Goal: Communication & Community: Answer question/provide support

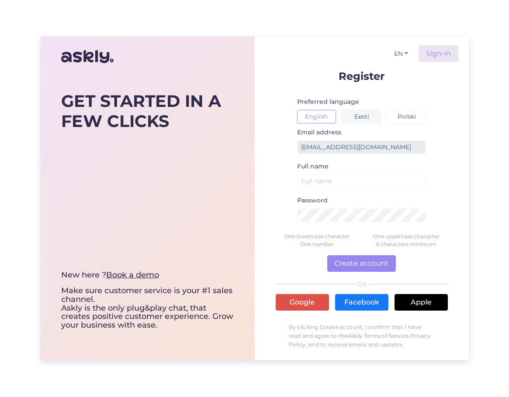
click at [358, 118] on button "Eesti" at bounding box center [361, 117] width 39 height 14
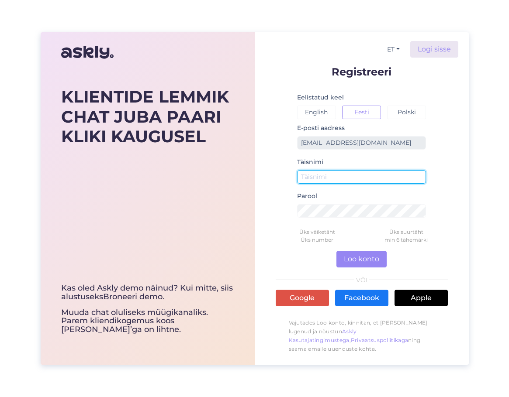
click at [344, 175] on input "text" at bounding box center [361, 177] width 129 height 14
type input "[PERSON_NAME]"
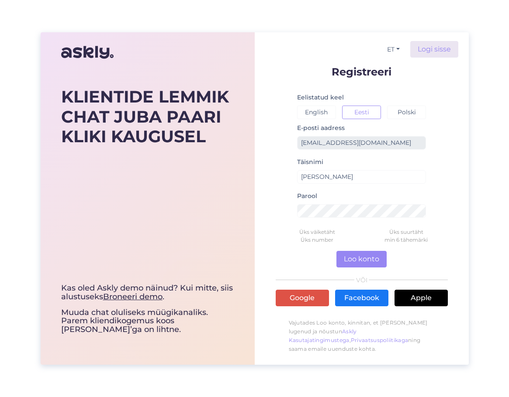
click at [467, 214] on div "ET Logi sisse Registreeri Eelistatud keel English Eesti Polski E-posti aadress …" at bounding box center [362, 198] width 214 height 333
click at [458, 190] on div "ET Logi sisse Registreeri Eelistatud keel English Eesti Polski E-posti aadress …" at bounding box center [362, 198] width 214 height 333
click at [359, 258] on button "Loo konto" at bounding box center [361, 259] width 50 height 17
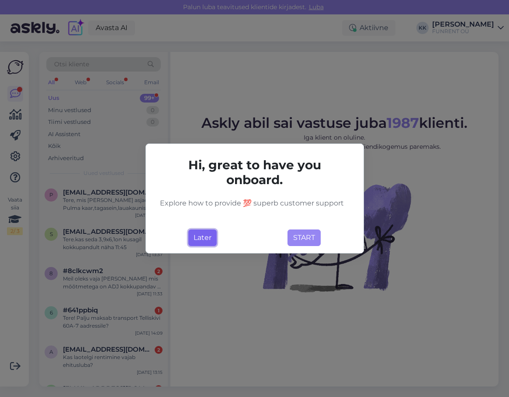
click at [203, 240] on button "Later" at bounding box center [202, 238] width 28 height 17
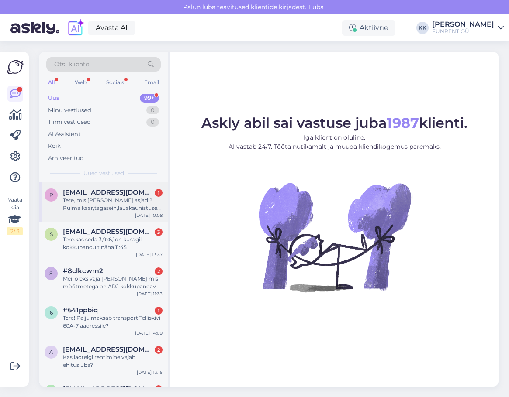
click at [99, 204] on div "Tere, mis [PERSON_NAME] asjad ? Pulma kaar,tagasein,lauakaunistused jne , ei le…" at bounding box center [113, 204] width 100 height 16
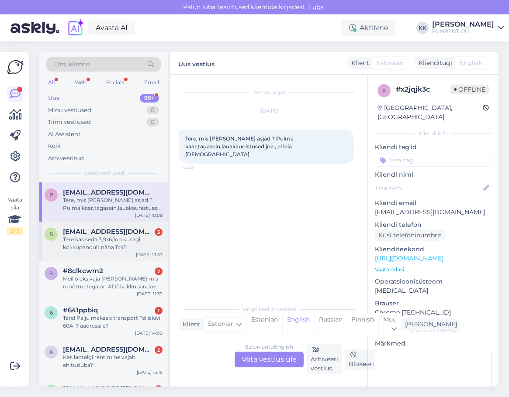
click at [93, 244] on div "Tere.kas seda 3,9x6,1on kusagil kokkupandult näha 11:45" at bounding box center [113, 244] width 100 height 16
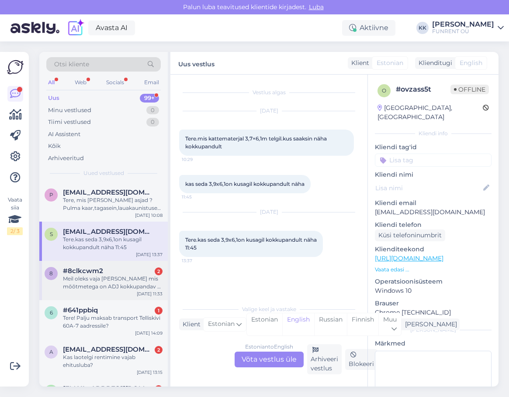
click at [94, 291] on div "8 #8clkcwm2 2 Meil oleks vaja [PERSON_NAME] mis mõõtmetega on ADJ kokkupandav d…" at bounding box center [103, 280] width 128 height 39
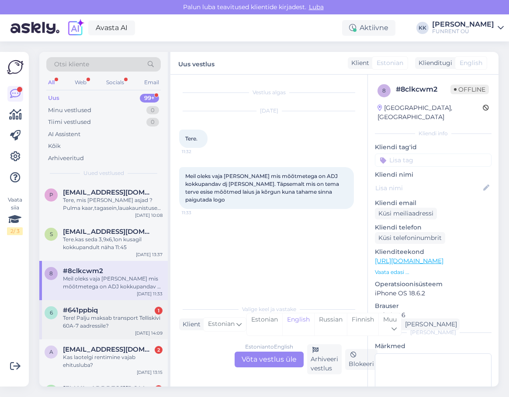
click at [94, 311] on span "#641ppbiq" at bounding box center [80, 310] width 35 height 8
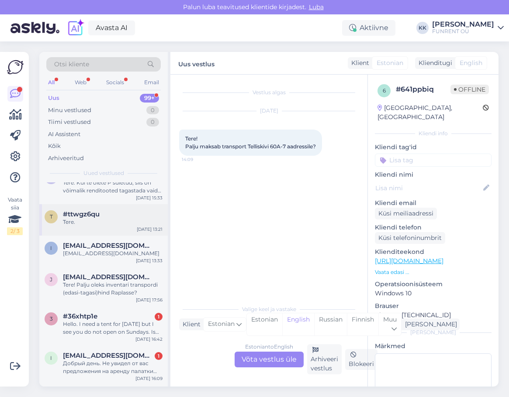
scroll to position [2750, 0]
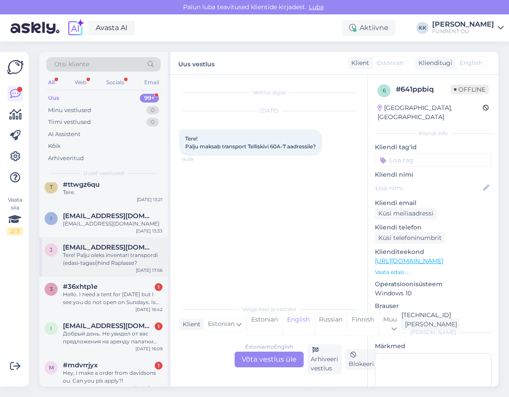
click at [94, 251] on div "Tere! Palju oleks inventari transpordi (edasi-tagasi)hind Raplasse?" at bounding box center [113, 259] width 100 height 16
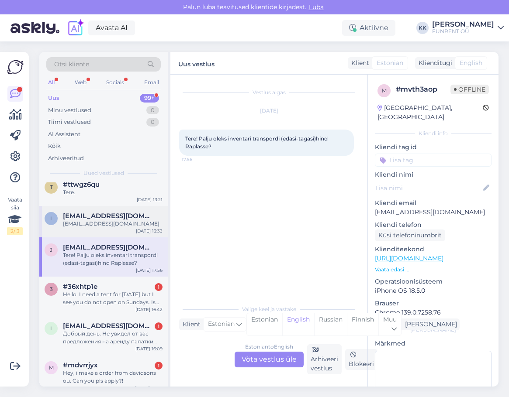
click at [94, 220] on div "[EMAIL_ADDRESS][DOMAIN_NAME]" at bounding box center [113, 224] width 100 height 8
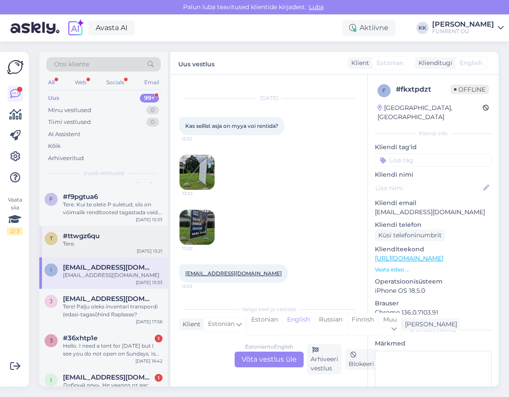
scroll to position [2663, 0]
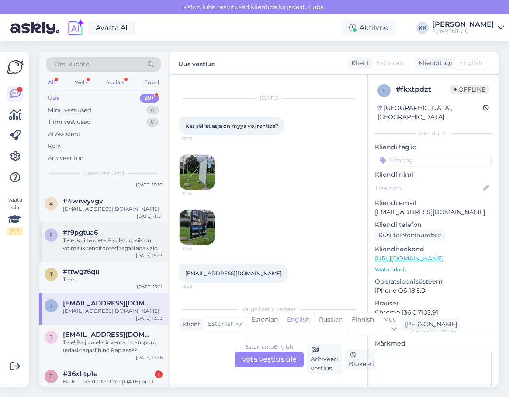
click at [100, 246] on div "f #f9pgtua6 Tere. Kui te olete P suletud, siis on võimalik renditooted tagastad…" at bounding box center [103, 242] width 128 height 39
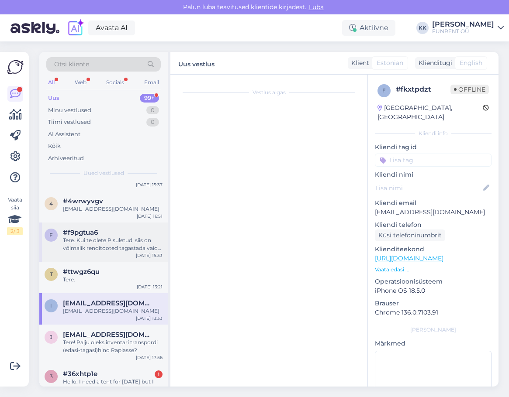
scroll to position [0, 0]
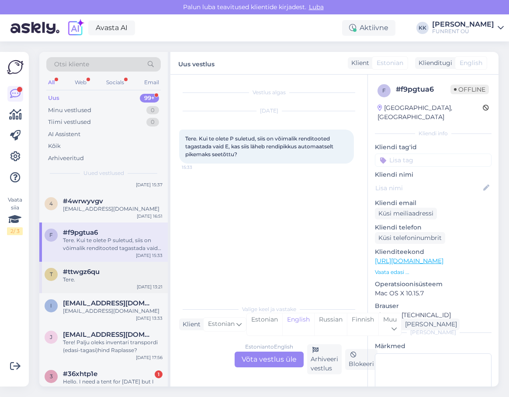
click at [89, 276] on div "Tere." at bounding box center [113, 280] width 100 height 8
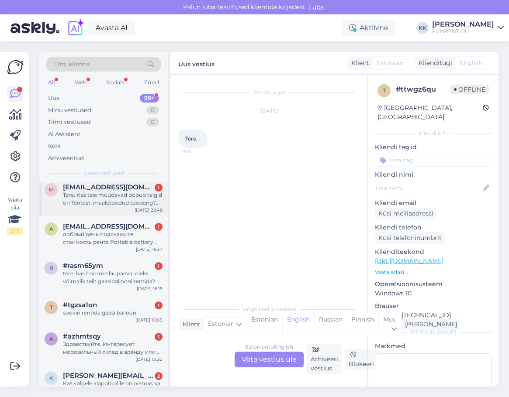
scroll to position [4016, 0]
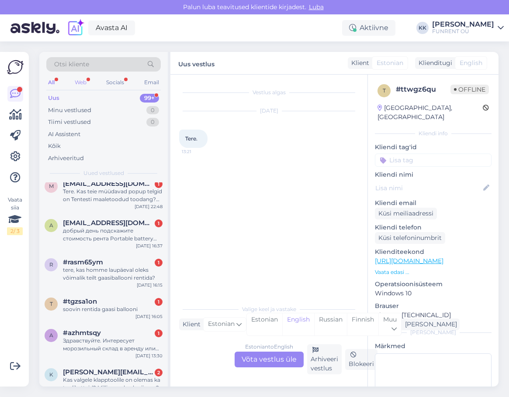
click at [85, 87] on div "Web" at bounding box center [80, 82] width 15 height 11
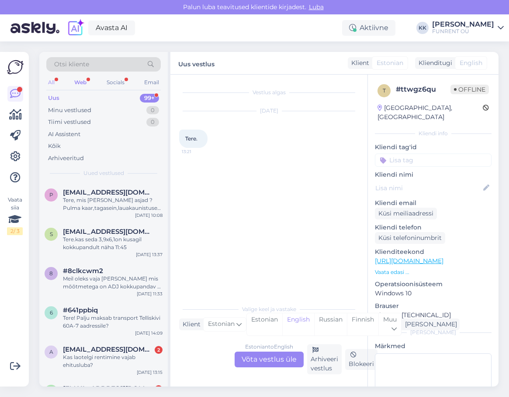
click at [54, 83] on div "All" at bounding box center [51, 82] width 10 height 11
click at [72, 111] on div "Minu vestlused" at bounding box center [69, 110] width 43 height 9
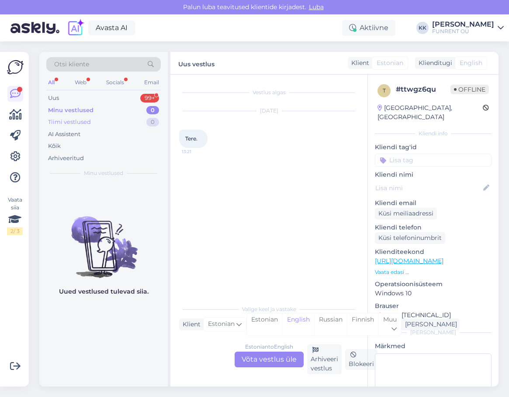
click at [72, 121] on div "Tiimi vestlused" at bounding box center [69, 122] width 43 height 9
click at [70, 132] on div "AI Assistent" at bounding box center [64, 134] width 32 height 9
click at [55, 144] on div "Kõik" at bounding box center [54, 146] width 13 height 9
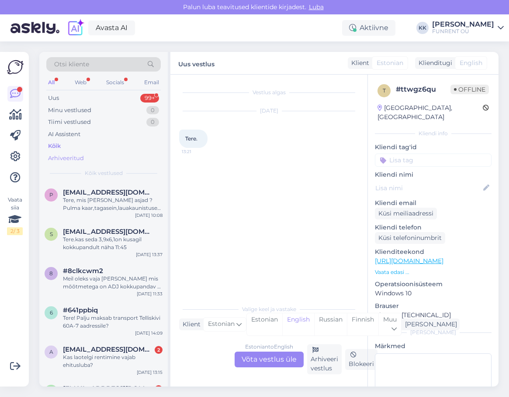
click at [57, 155] on div "Arhiveeritud" at bounding box center [66, 158] width 36 height 9
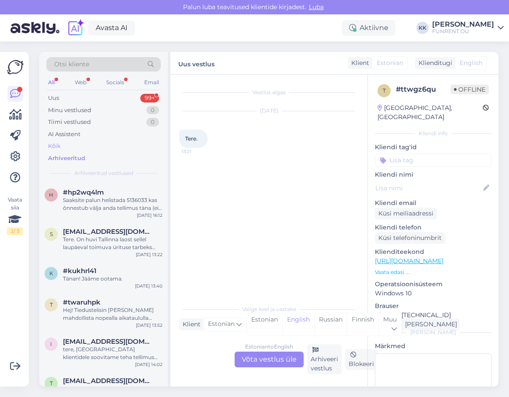
click at [54, 148] on div "Kõik" at bounding box center [54, 146] width 13 height 9
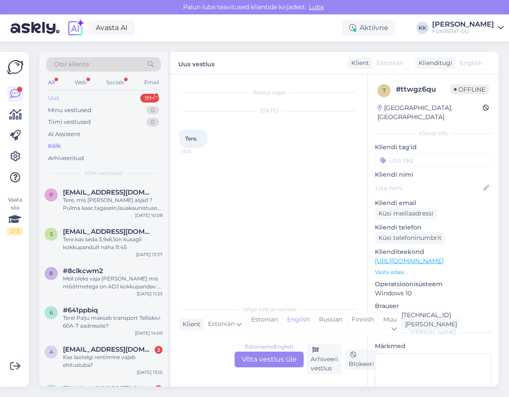
click at [55, 98] on div "Uus" at bounding box center [53, 98] width 11 height 9
click at [101, 211] on div "Tere, mis [PERSON_NAME] asjad ? Pulma kaar,tagasein,lauakaunistused jne , ei le…" at bounding box center [113, 204] width 100 height 16
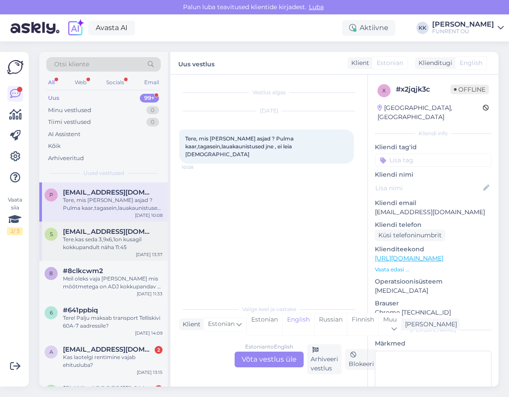
click at [96, 248] on div "Tere.kas seda 3,9x6,1on kusagil kokkupandult näha 11:45" at bounding box center [113, 244] width 100 height 16
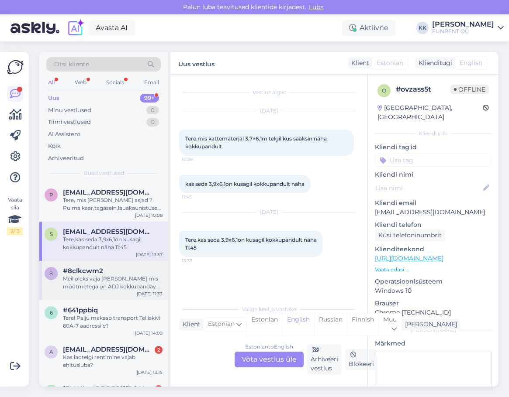
click at [102, 282] on div "Meil oleks vaja [PERSON_NAME] mis mõõtmetega on ADJ kokkupandav dj [PERSON_NAME…" at bounding box center [113, 283] width 100 height 16
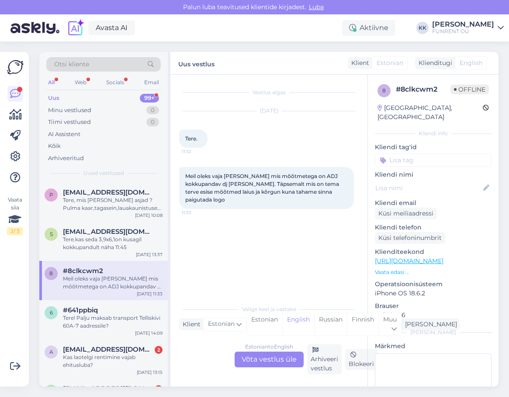
click at [459, 34] on div "FUNRENT OÜ" at bounding box center [463, 31] width 62 height 7
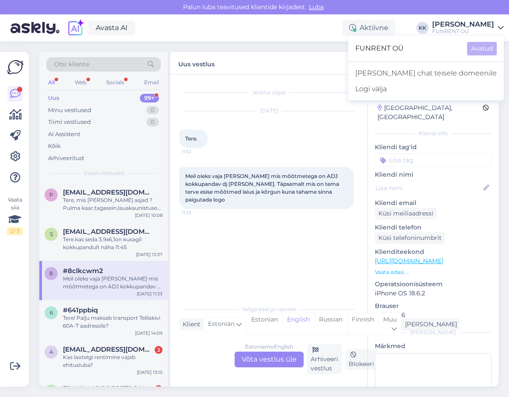
click at [317, 35] on div "Avasta AI Aktiivne KK [PERSON_NAME] FUNRENT OÜ FUNRENT OÜ Avatud [PERSON_NAME] …" at bounding box center [254, 27] width 509 height 27
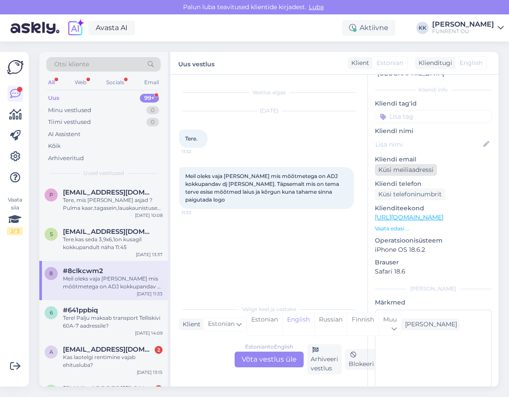
scroll to position [49, 0]
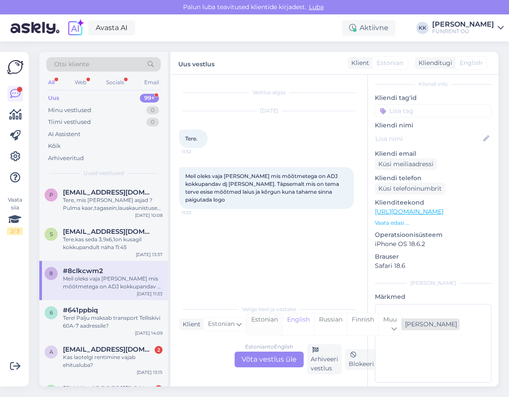
click at [265, 317] on div "Estonian" at bounding box center [264, 324] width 35 height 22
click at [301, 251] on div "Vestlus algas [DATE] Tere. 11:32 Meil oleks vaja [PERSON_NAME] mis mõõtmetega o…" at bounding box center [272, 187] width 187 height 209
click at [112, 213] on div "p [EMAIL_ADDRESS][DOMAIN_NAME] Tere, mis maksavad rendi asjad ? Pulma kaar,taga…" at bounding box center [103, 201] width 128 height 39
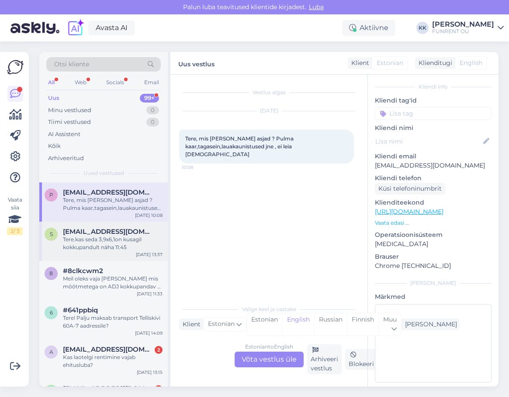
click at [101, 235] on span "[EMAIL_ADDRESS][DOMAIN_NAME]" at bounding box center [108, 232] width 91 height 8
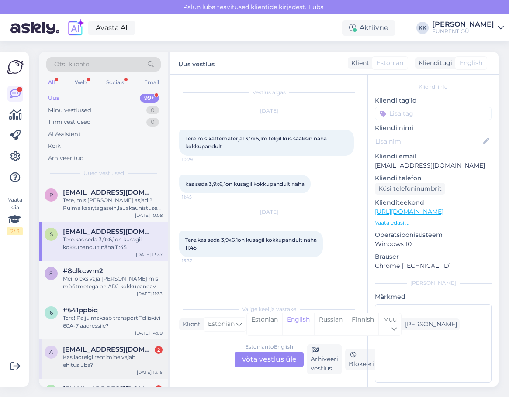
click at [109, 354] on div "Kas laotelgi rentimine vajab ehitusluba?" at bounding box center [113, 362] width 100 height 16
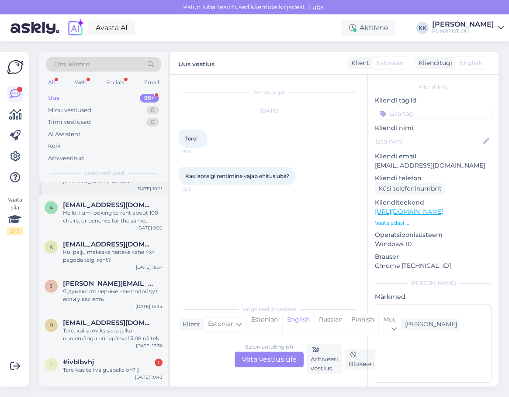
scroll to position [3798, 0]
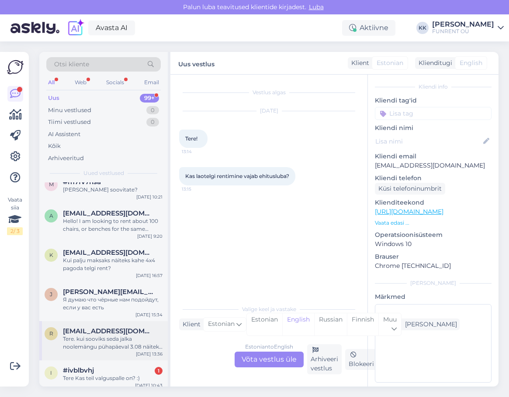
click at [107, 335] on div "Tere. kui sooviks seda jalka noolemängu pühapäeval 3.08 näiteks kell 13:00 Viim…" at bounding box center [113, 343] width 100 height 16
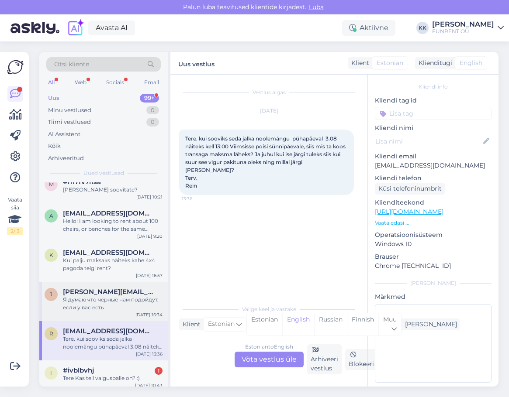
click at [107, 296] on div "Я думаю что чёрные нам подойдут, если у вас есть" at bounding box center [113, 304] width 100 height 16
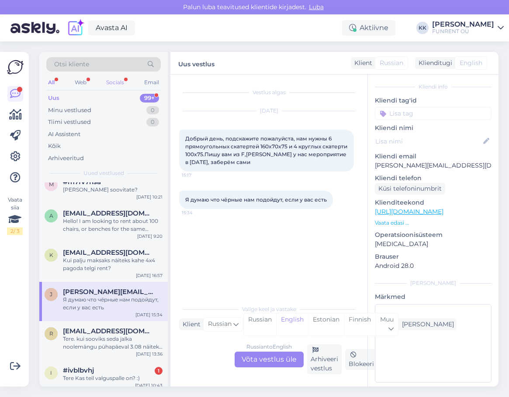
click at [121, 82] on div "Socials" at bounding box center [114, 82] width 21 height 11
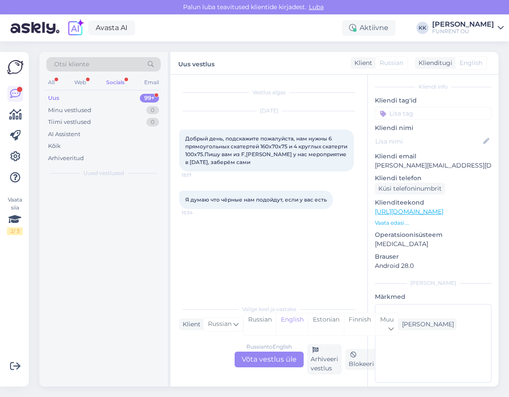
scroll to position [0, 0]
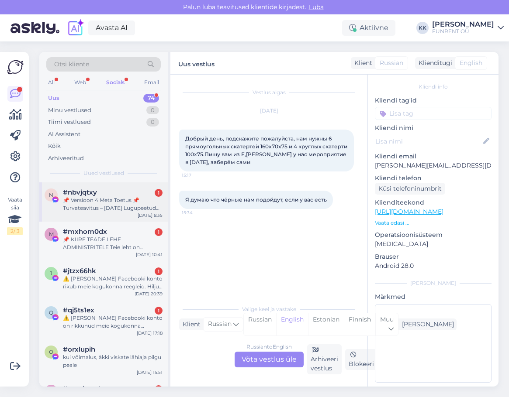
click at [115, 202] on div "📌 Versioon 4 Meta Toetus 📌 Turvateavitus – [DATE] Lugupeetud klient, Meie süste…" at bounding box center [113, 204] width 100 height 16
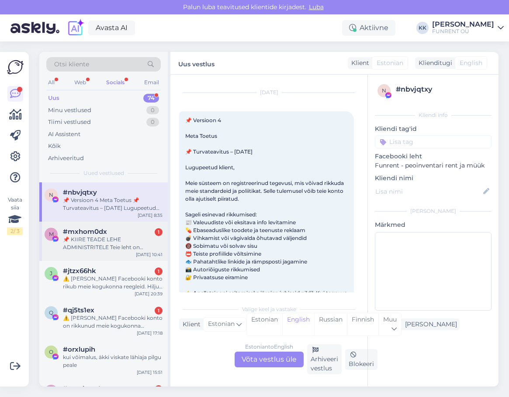
click at [99, 251] on div "📌 KIIRE TEADE LEHE ADMINISTRITELE Teie leht on rikkunud Meta kogukonna juhiseid…" at bounding box center [113, 244] width 100 height 16
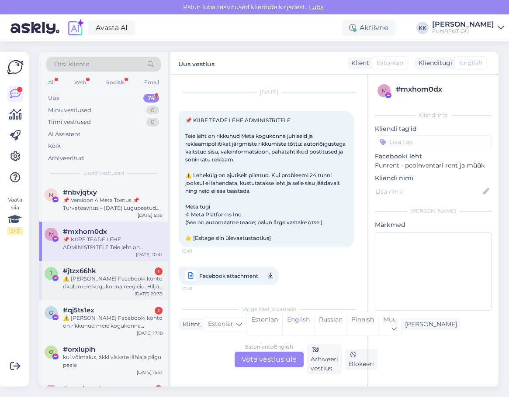
click at [97, 282] on div "⚠️ [PERSON_NAME] Facebooki konto rikub meie kogukonna reegleid. Hiljuti on meie…" at bounding box center [113, 283] width 100 height 16
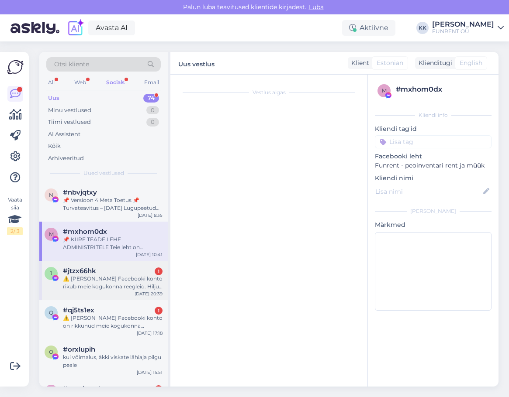
scroll to position [18, 0]
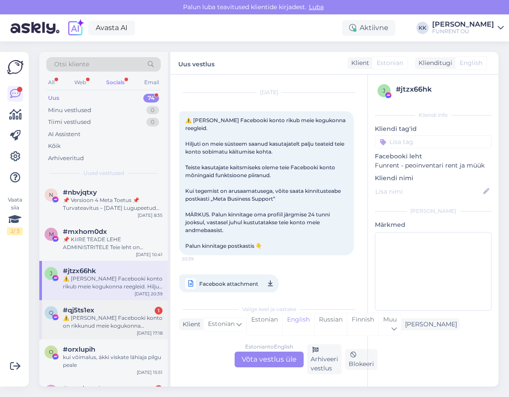
click at [101, 319] on div "⚠️ [PERSON_NAME] Facebooki konto on rikkunud meie kogukonna standardeid. Meie s…" at bounding box center [113, 322] width 100 height 16
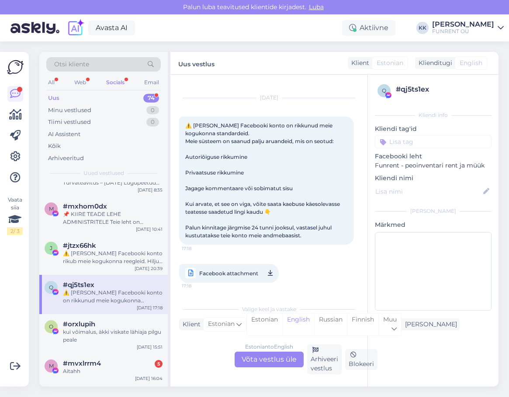
scroll to position [44, 0]
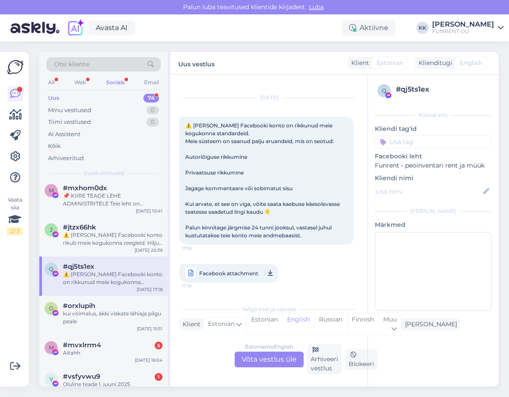
click at [101, 319] on div "kui võimalus, äkki viskate lähiaja pilgu peale" at bounding box center [113, 318] width 100 height 16
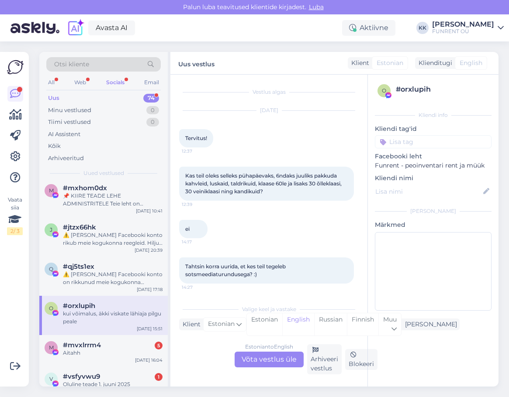
scroll to position [0, 0]
click at [98, 203] on div "📌 KIIRE TEADE LEHE ADMINISTRITELE Teie leht on rikkunud Meta kogukonna juhiseid…" at bounding box center [113, 200] width 100 height 16
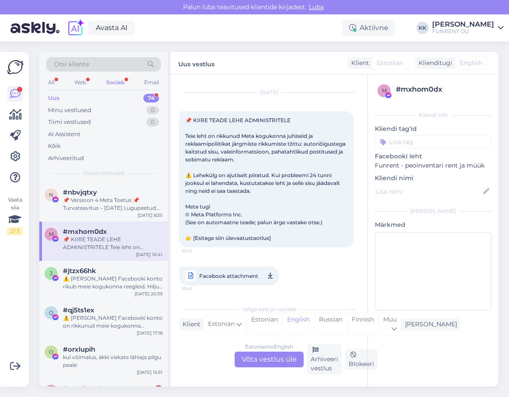
click at [97, 203] on div "📌 Versioon 4 Meta Toetus 📌 Turvateavitus – [DATE] Lugupeetud klient, Meie süste…" at bounding box center [113, 204] width 100 height 16
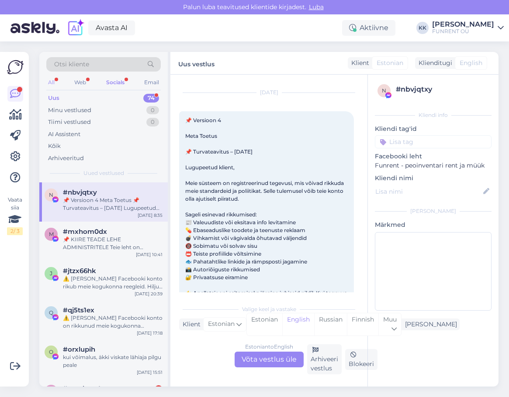
click at [56, 80] on div "All" at bounding box center [51, 82] width 10 height 11
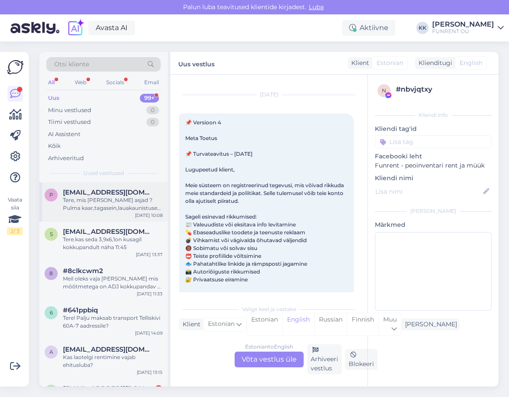
scroll to position [0, 0]
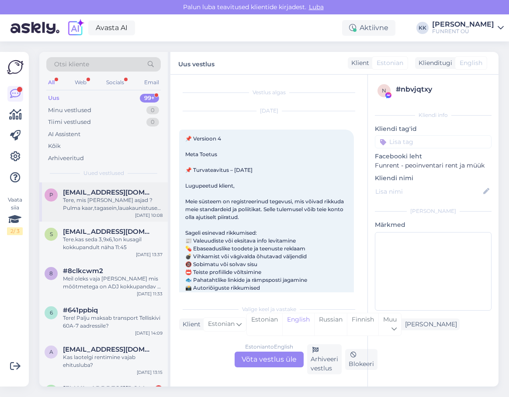
click at [75, 199] on div "Tere, mis [PERSON_NAME] asjad ? Pulma kaar,tagasein,lauakaunistused jne , ei le…" at bounding box center [113, 204] width 100 height 16
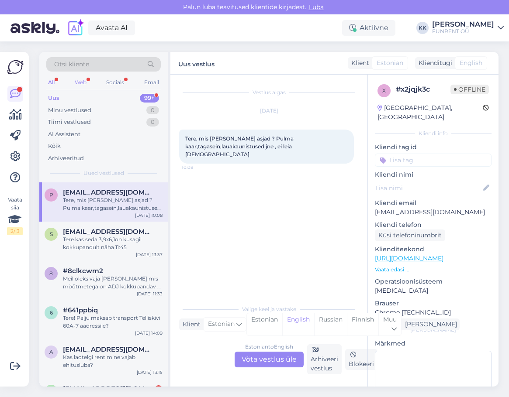
click at [88, 80] on div "Web" at bounding box center [80, 82] width 15 height 11
click at [119, 81] on div "Socials" at bounding box center [115, 82] width 21 height 11
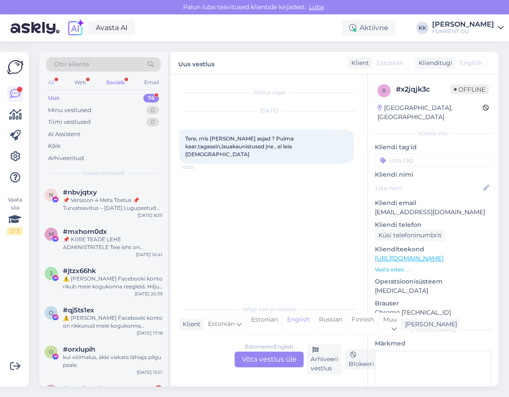
click at [54, 83] on div "All" at bounding box center [51, 82] width 10 height 11
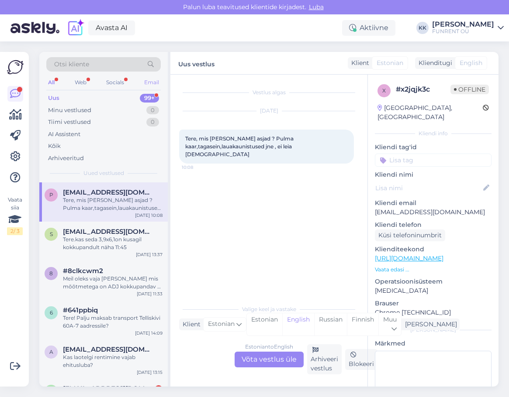
click at [151, 82] on div "Email" at bounding box center [151, 82] width 18 height 11
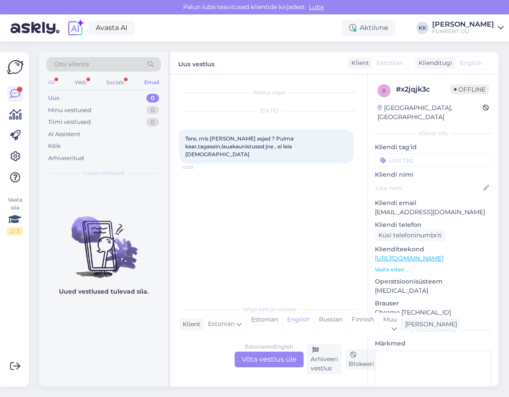
click at [52, 82] on div "All" at bounding box center [51, 82] width 10 height 11
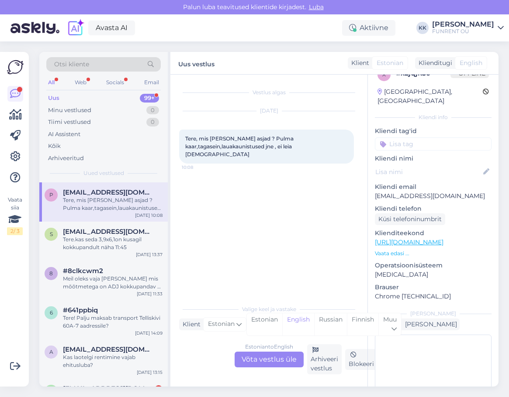
scroll to position [47, 0]
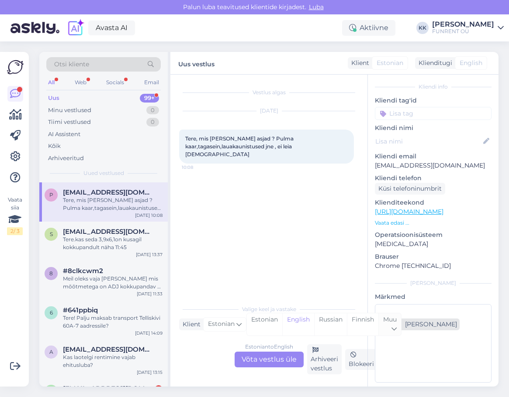
click at [396, 330] on icon at bounding box center [393, 329] width 5 height 10
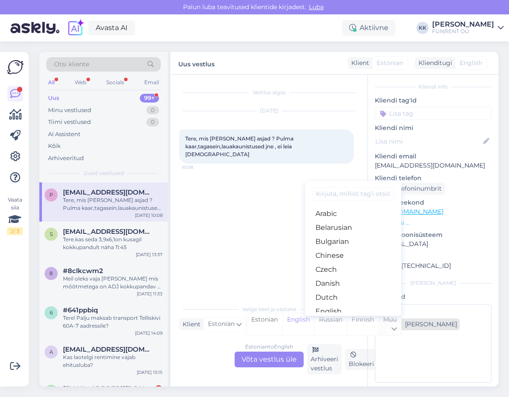
click at [396, 330] on icon at bounding box center [393, 329] width 5 height 10
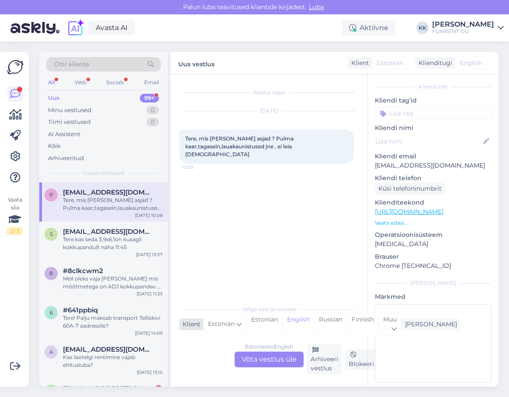
click at [191, 324] on div "Klient" at bounding box center [189, 324] width 21 height 9
click at [318, 258] on div "Vestlus algas [DATE] Tere, mis maksavad rendi asjad ? Pulma kaar,tagasein,lauak…" at bounding box center [272, 187] width 187 height 209
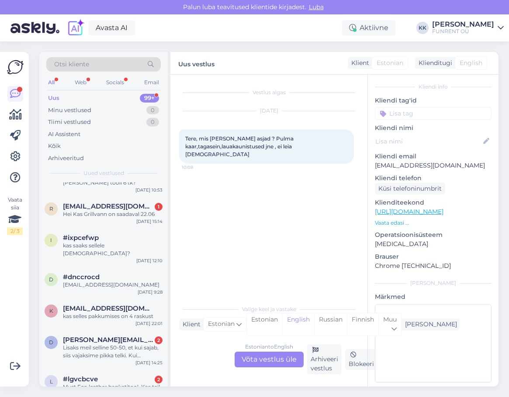
scroll to position [6985, 0]
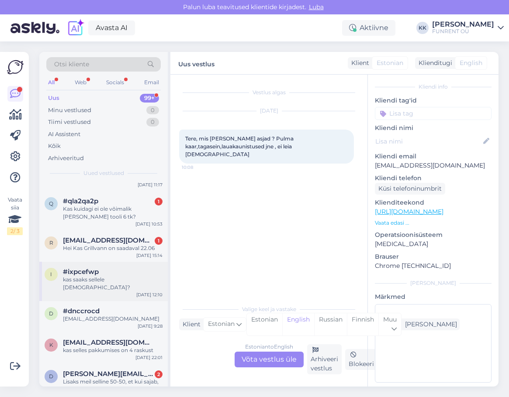
click at [115, 276] on div "kas saaks sellele [DEMOGRAPHIC_DATA]?" at bounding box center [113, 284] width 100 height 16
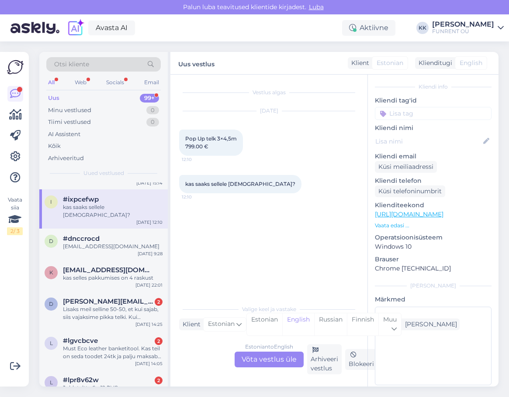
scroll to position [7073, 0]
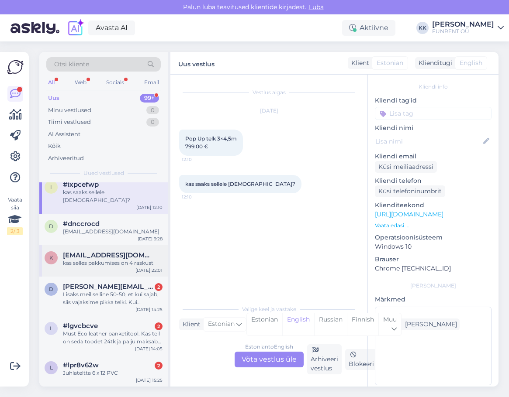
click at [109, 259] on div "kas selles pakkumises on 4 raskust" at bounding box center [113, 263] width 100 height 8
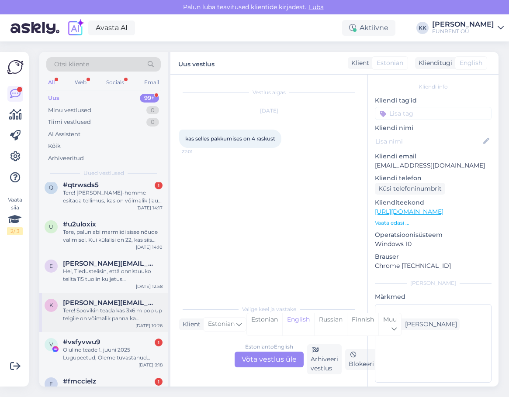
scroll to position [7334, 0]
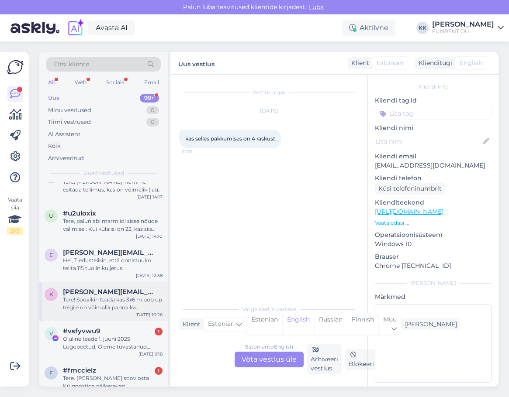
click at [110, 296] on div "Tere! Soovikin teada kas 3x6 m pop up telgile on võimalik panna ka vaheseina ke…" at bounding box center [113, 304] width 100 height 16
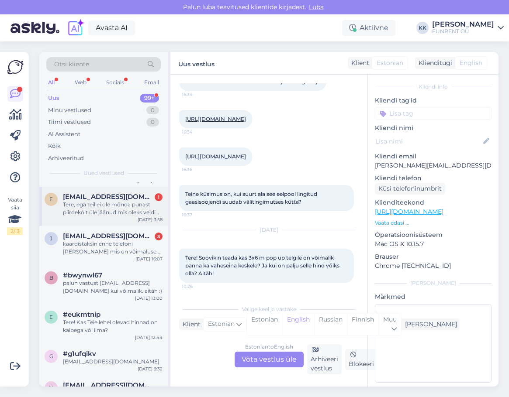
scroll to position [8950, 0]
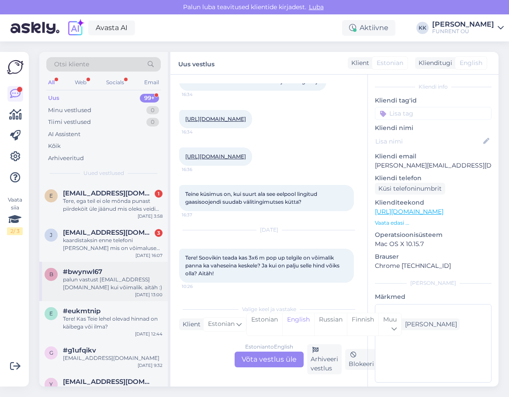
click at [100, 276] on div "palun vastust [EMAIL_ADDRESS][DOMAIN_NAME] kui võimalik. aitäh :)" at bounding box center [113, 284] width 100 height 16
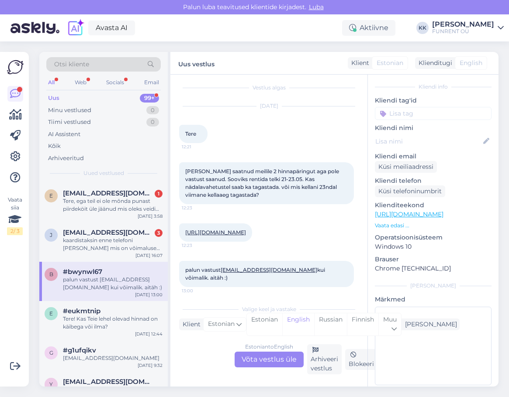
scroll to position [9, 0]
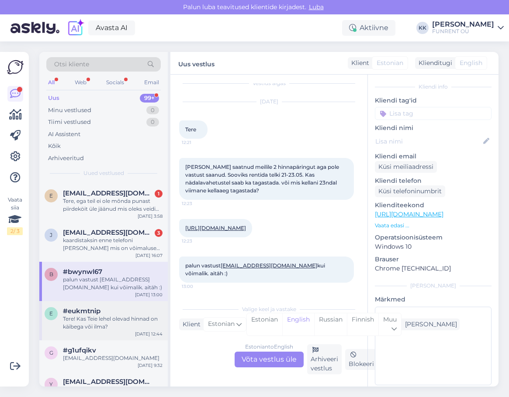
click at [104, 315] on div "Tere! Kas Teie lehel olevad hinnad on käibega või ilma?" at bounding box center [113, 323] width 100 height 16
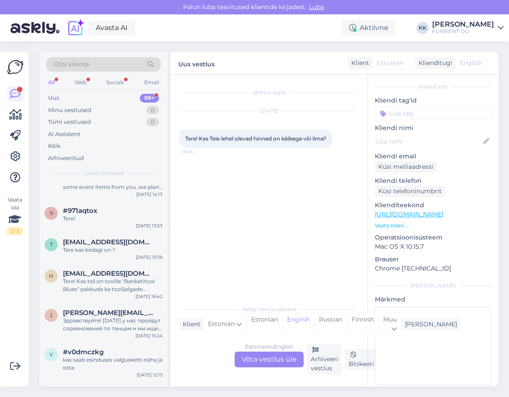
scroll to position [9168, 0]
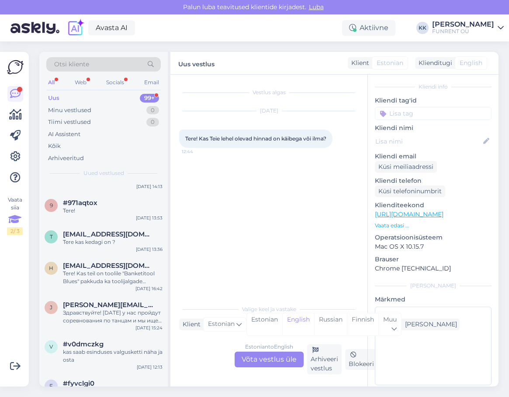
click at [15, 205] on div "Vaata siia 2 / 3" at bounding box center [15, 215] width 16 height 39
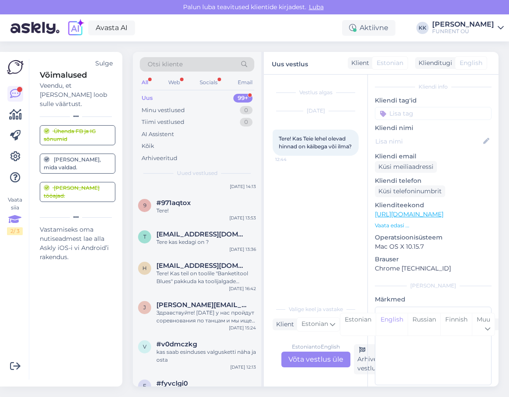
click at [14, 223] on icon at bounding box center [14, 220] width 13 height 16
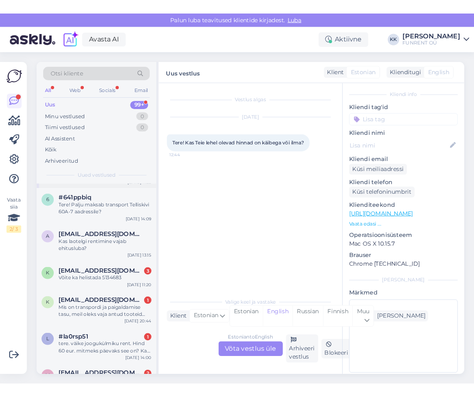
scroll to position [0, 0]
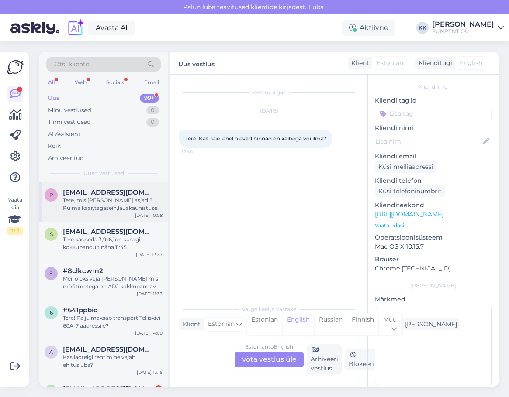
click at [83, 210] on div "Tere, mis [PERSON_NAME] asjad ? Pulma kaar,tagasein,lauakaunistused jne , ei le…" at bounding box center [113, 204] width 100 height 16
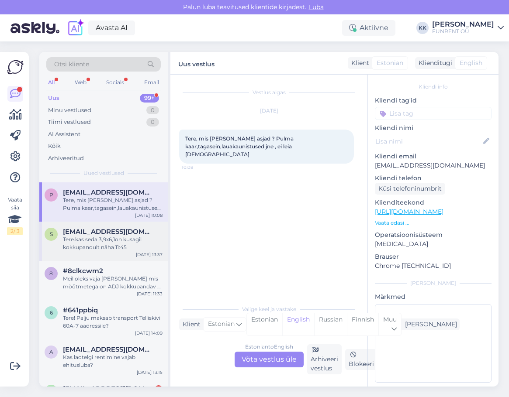
click at [93, 232] on span "[EMAIL_ADDRESS][DOMAIN_NAME]" at bounding box center [108, 232] width 91 height 8
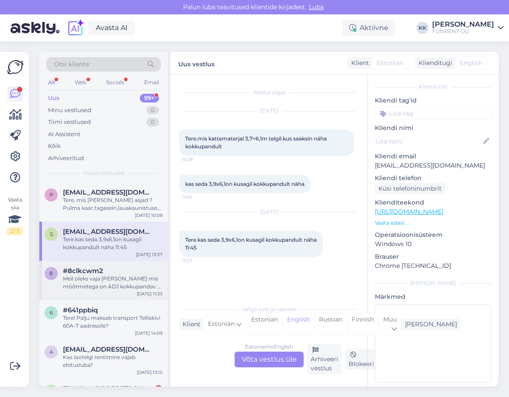
click at [100, 278] on div "Meil oleks vaja [PERSON_NAME] mis mõõtmetega on ADJ kokkupandav dj [PERSON_NAME…" at bounding box center [113, 283] width 100 height 16
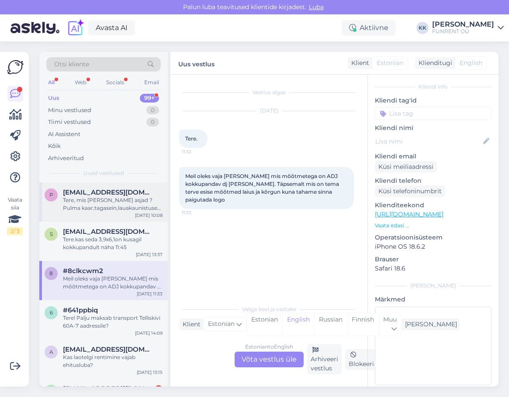
click at [97, 209] on div "Tere, mis [PERSON_NAME] asjad ? Pulma kaar,tagasein,lauakaunistused jne , ei le…" at bounding box center [113, 204] width 100 height 16
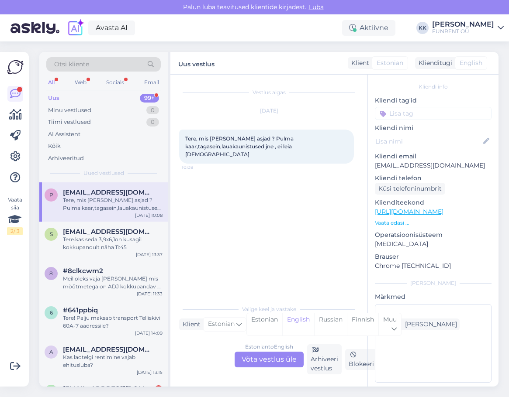
click at [461, 30] on div "FUNRENT OÜ" at bounding box center [463, 31] width 62 height 7
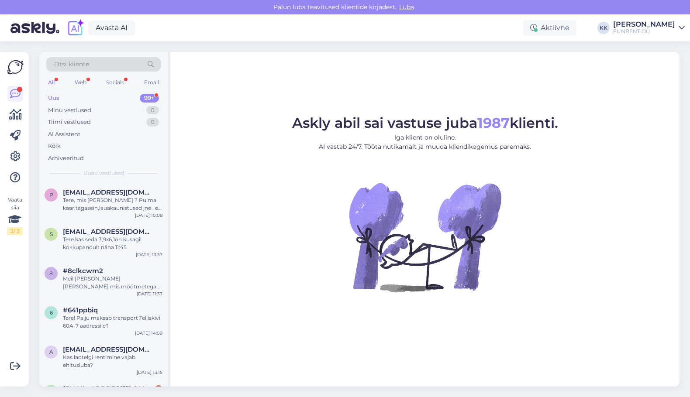
click at [93, 102] on div "Uus 99+" at bounding box center [103, 98] width 114 height 12
click at [94, 212] on div "p [EMAIL_ADDRESS][DOMAIN_NAME] Tere, mis maksavad rendi asjad ? Pulma kaar,taga…" at bounding box center [103, 201] width 128 height 39
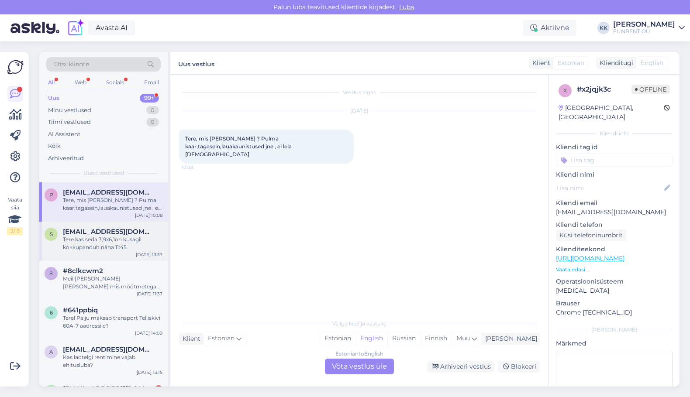
click at [87, 237] on div "Tere.kas seda 3,9x6,1on kusagil kokkupandult näha 11:45" at bounding box center [113, 244] width 100 height 16
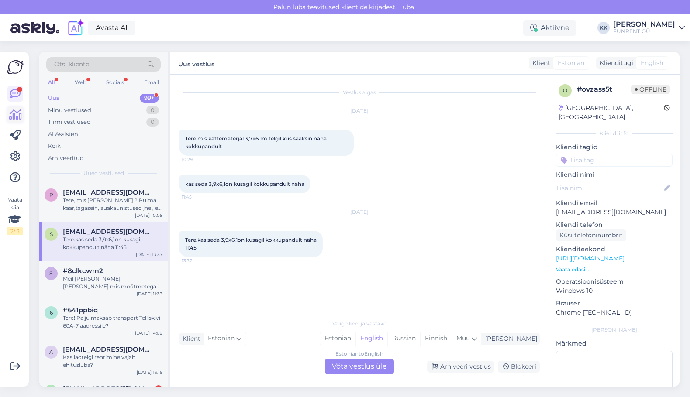
click at [16, 117] on icon at bounding box center [15, 115] width 13 height 10
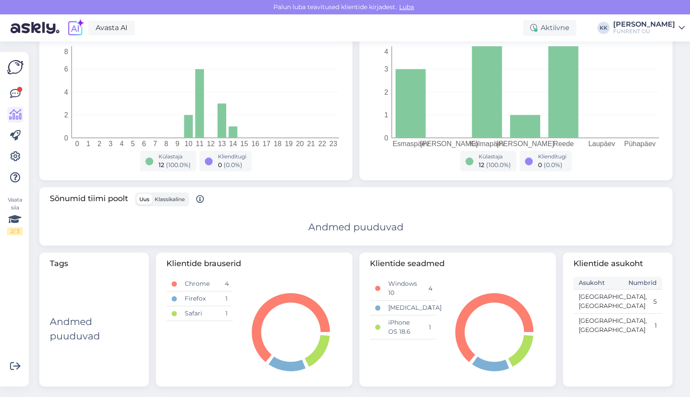
scroll to position [163, 0]
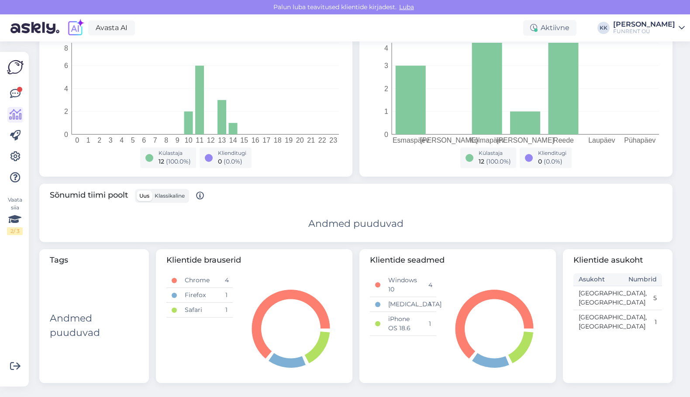
click at [174, 193] on span "Klassikaline" at bounding box center [170, 196] width 30 height 7
click at [152, 191] on input "Klassikaline" at bounding box center [152, 191] width 0 height 0
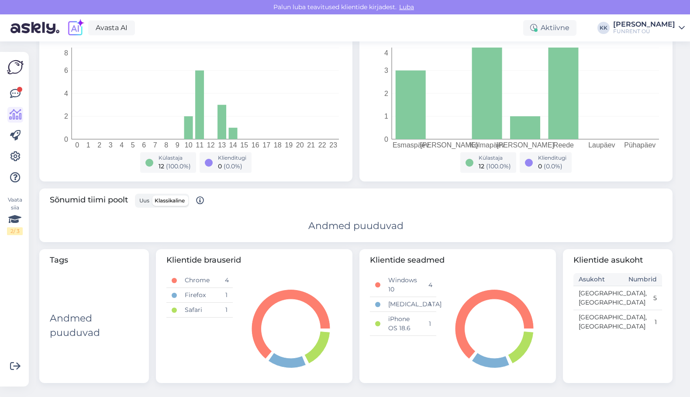
click at [148, 203] on span "Uus" at bounding box center [144, 200] width 10 height 7
click at [137, 196] on input "Uus" at bounding box center [137, 196] width 0 height 0
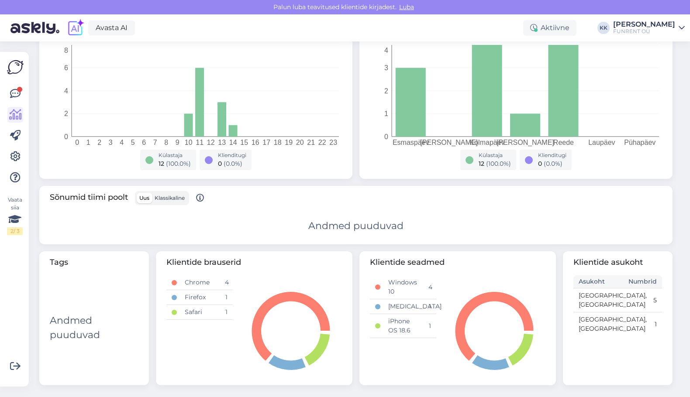
scroll to position [163, 0]
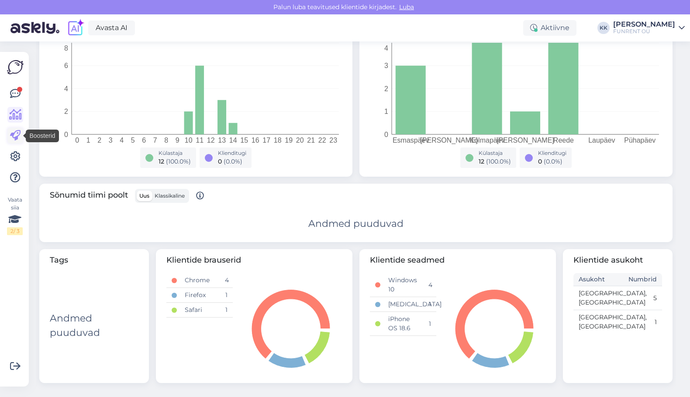
click at [17, 134] on icon at bounding box center [15, 136] width 10 height 10
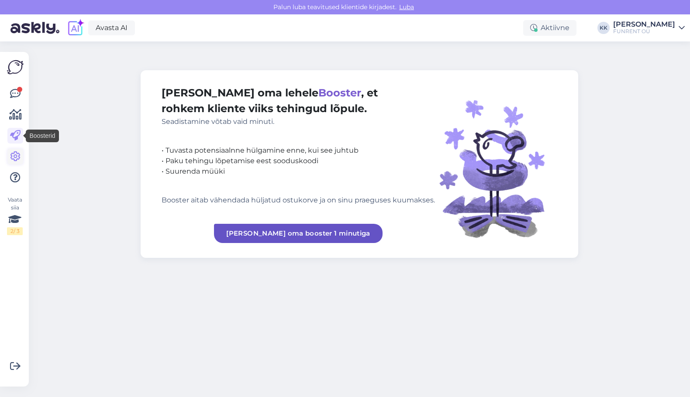
click at [14, 160] on icon at bounding box center [15, 156] width 10 height 10
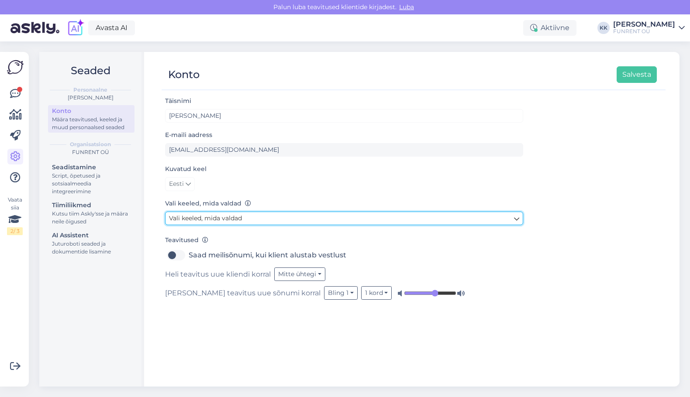
click at [256, 217] on link "Vali keeled, mida valdad" at bounding box center [344, 219] width 358 height 14
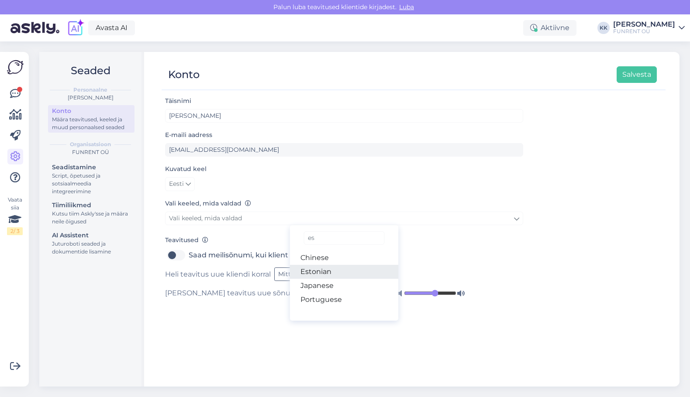
click at [338, 270] on link "Estonian" at bounding box center [344, 272] width 109 height 14
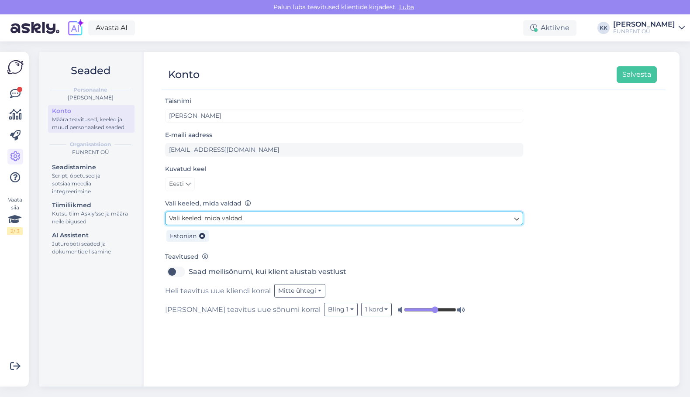
click at [303, 218] on link "Vali keeled, mida valdad" at bounding box center [344, 219] width 358 height 14
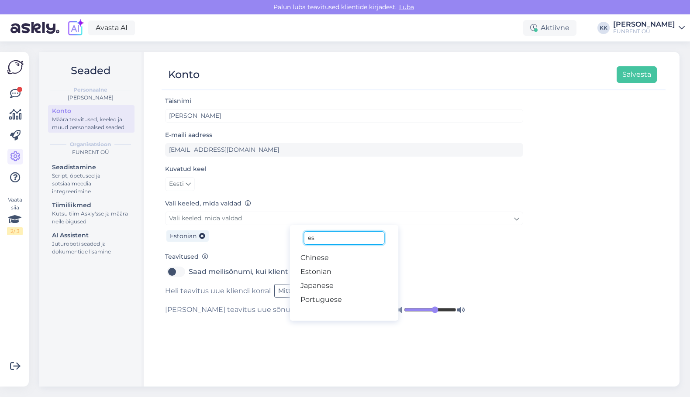
click at [340, 241] on input "es" at bounding box center [344, 238] width 80 height 14
type input "en"
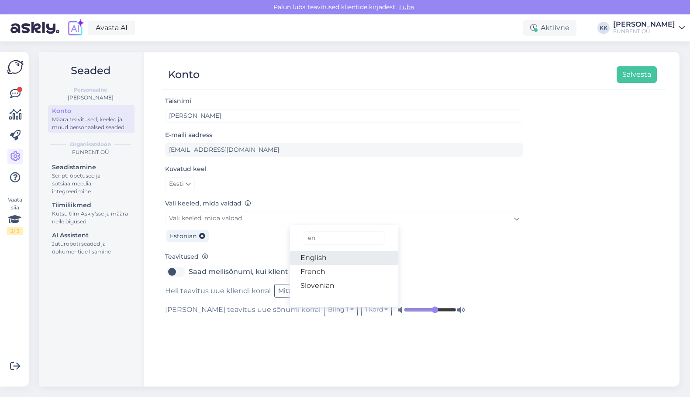
click at [325, 257] on link "English" at bounding box center [344, 258] width 109 height 14
click at [411, 268] on div "Saad meilisõnumi, kui klient alustab vestlust" at bounding box center [344, 272] width 358 height 14
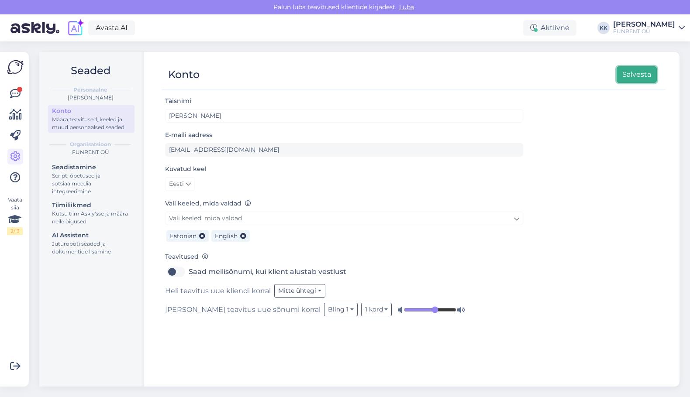
click at [630, 74] on button "Salvesta" at bounding box center [636, 74] width 40 height 17
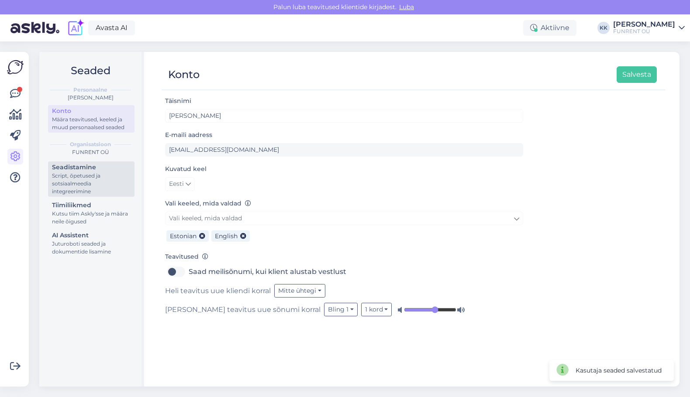
click at [98, 190] on div "Script, õpetused ja sotsiaalmeedia integreerimine" at bounding box center [91, 184] width 79 height 24
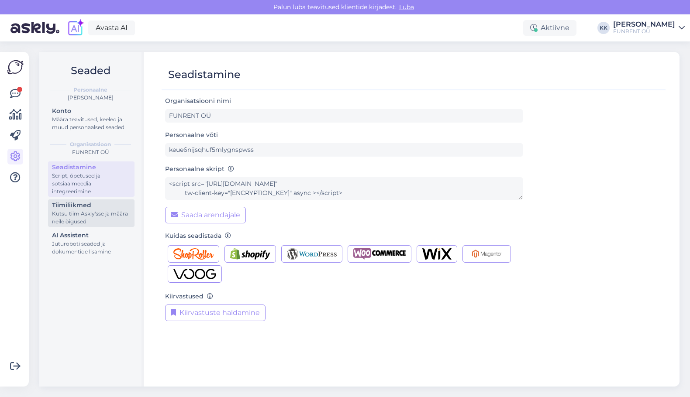
click at [88, 214] on div "Kutsu tiim Askly'sse ja määra neile õigused" at bounding box center [91, 218] width 79 height 16
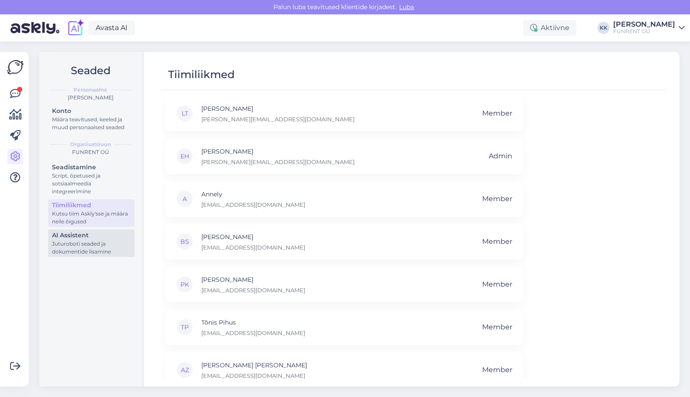
click at [92, 246] on div "Juturoboti seaded ja dokumentide lisamine" at bounding box center [91, 248] width 79 height 16
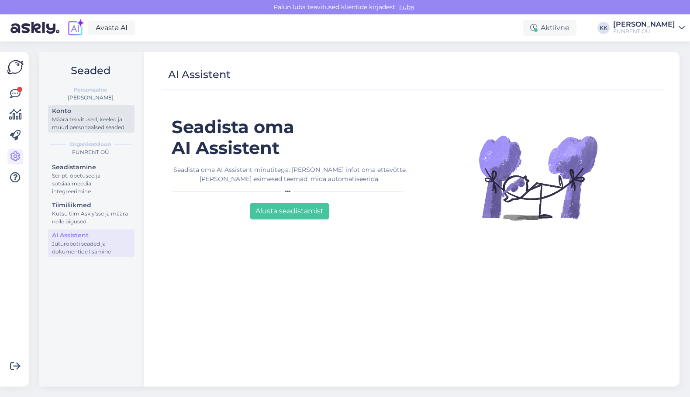
click at [84, 125] on div "Määra teavitused, keeled ja muud personaalsed seaded" at bounding box center [91, 124] width 79 height 16
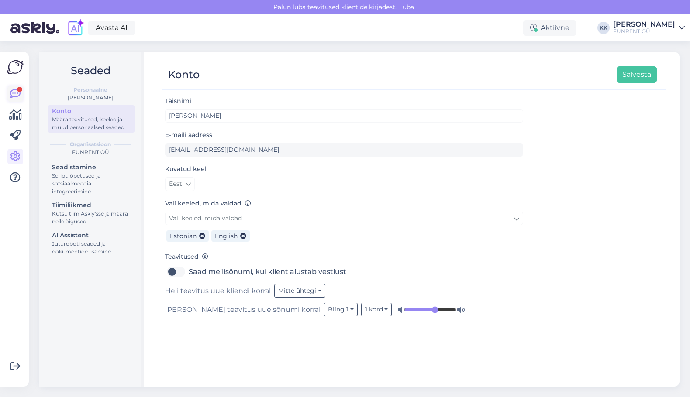
click at [17, 92] on icon at bounding box center [15, 94] width 10 height 10
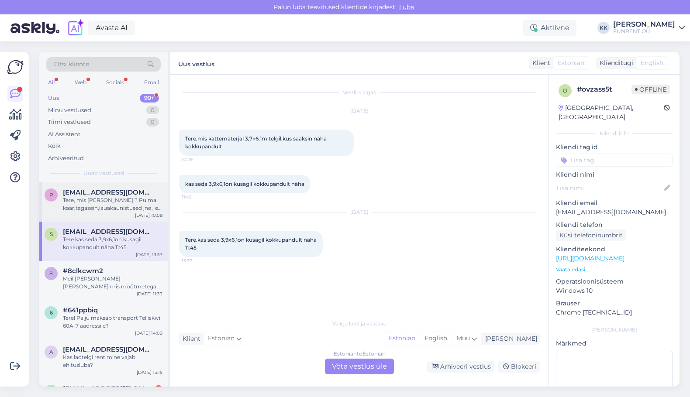
click at [93, 207] on div "Tere, mis [PERSON_NAME] asjad ? Pulma kaar,tagasein,lauakaunistused jne , ei le…" at bounding box center [113, 204] width 100 height 16
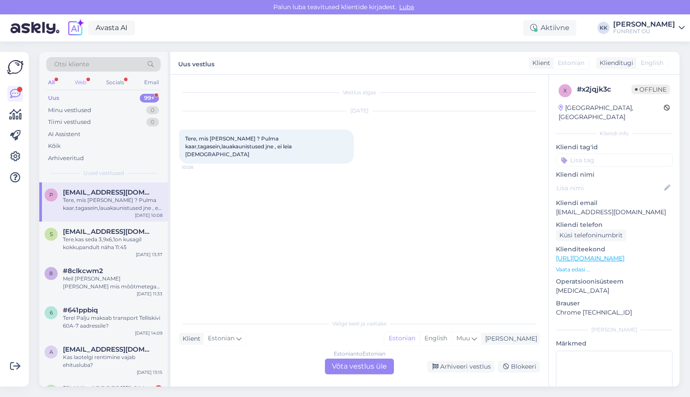
click at [80, 82] on div "Web" at bounding box center [80, 82] width 15 height 11
click at [117, 83] on div "Socials" at bounding box center [115, 82] width 21 height 11
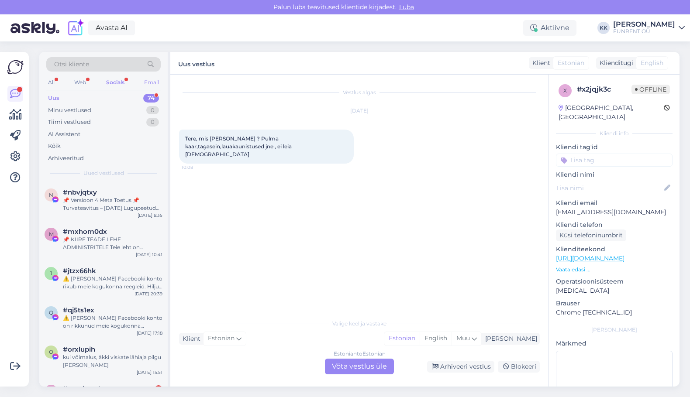
click at [155, 84] on div "Email" at bounding box center [151, 82] width 18 height 11
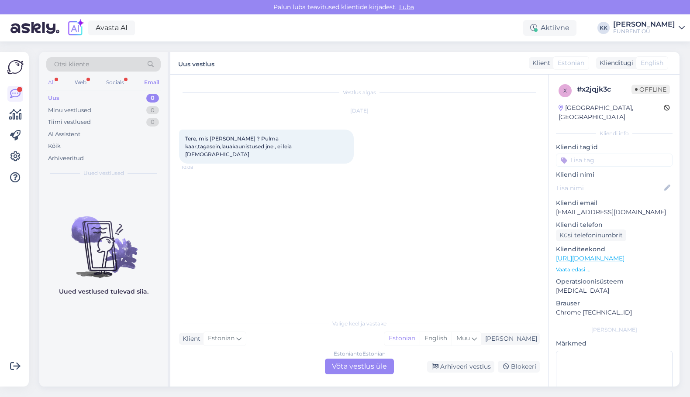
click at [51, 79] on div "All" at bounding box center [51, 82] width 10 height 11
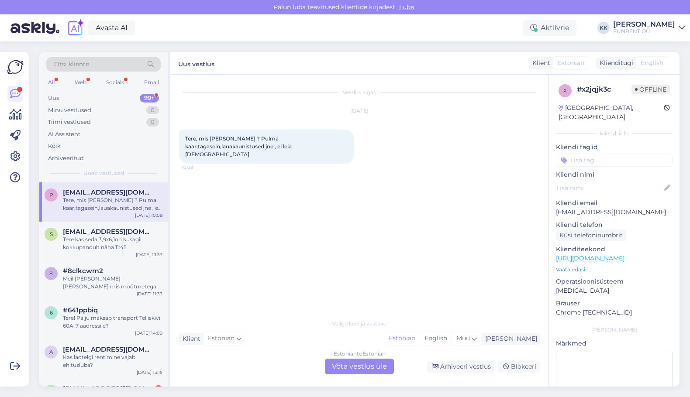
click at [98, 208] on div "Tere, mis [PERSON_NAME] asjad ? Pulma kaar,tagasein,lauakaunistused jne , ei le…" at bounding box center [113, 204] width 100 height 16
click at [94, 241] on div "Tere.kas seda 3,9x6,1on kusagil kokkupandult näha 11:45" at bounding box center [113, 244] width 100 height 16
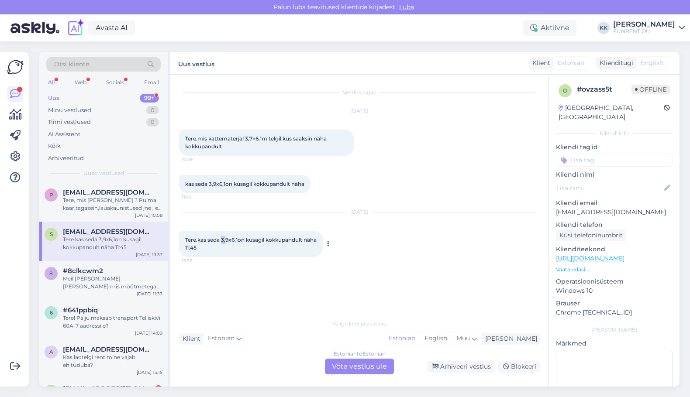
drag, startPoint x: 223, startPoint y: 241, endPoint x: 227, endPoint y: 241, distance: 4.8
click at [227, 241] on span "Tere.kas seda 3,9x6,1on kusagil kokkupandult näha 11:45" at bounding box center [250, 244] width 131 height 14
click at [231, 244] on div "Tere.kas seda 3,9x6,1on kusagil kokkupandult näha 11:45 13:37" at bounding box center [251, 244] width 144 height 26
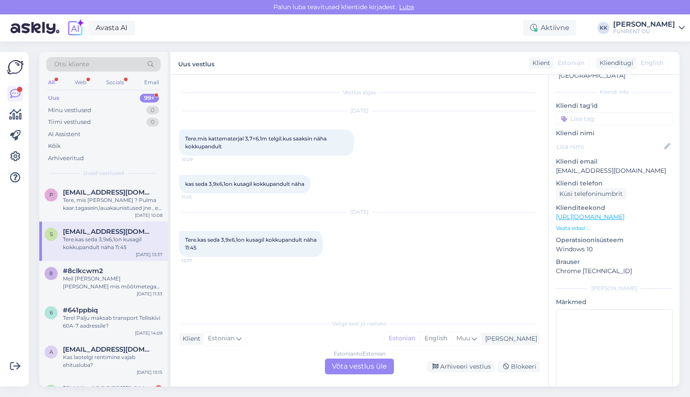
scroll to position [47, 0]
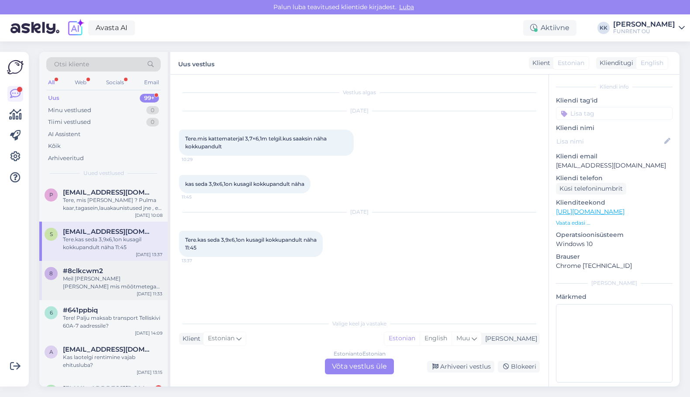
click at [69, 285] on div "Meil oleks vaja [PERSON_NAME] mis mõõtmetega on ADJ kokkupandav dj [PERSON_NAME…" at bounding box center [113, 283] width 100 height 16
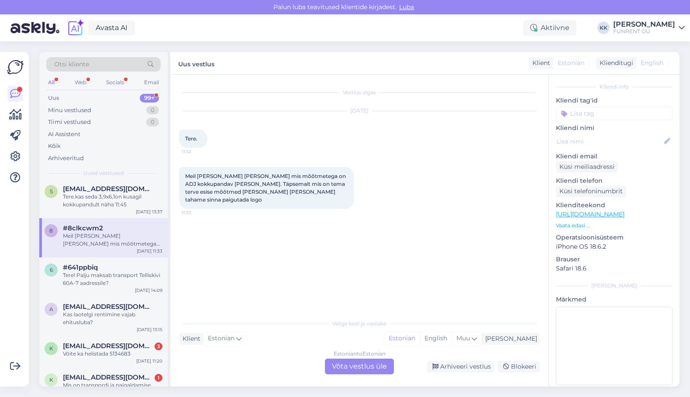
scroll to position [44, 0]
click at [93, 282] on div "Tere! Palju maksab transport Telliskivi 60A-7 aadressile?" at bounding box center [113, 279] width 100 height 16
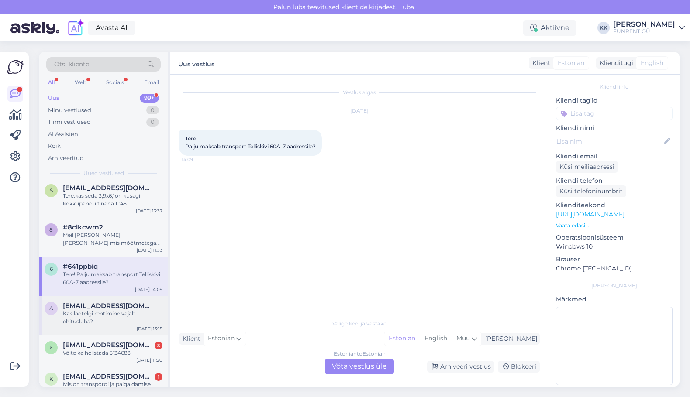
click at [96, 311] on div "Kas laotelgi rentimine vajab ehitusluba?" at bounding box center [113, 318] width 100 height 16
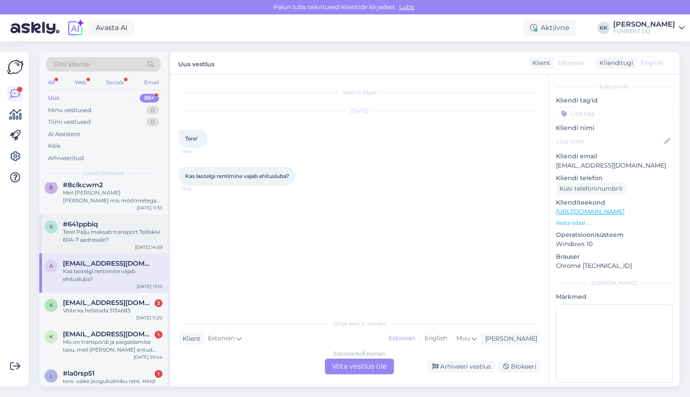
scroll to position [87, 0]
click at [100, 300] on span "[EMAIL_ADDRESS][DOMAIN_NAME]" at bounding box center [108, 302] width 91 height 8
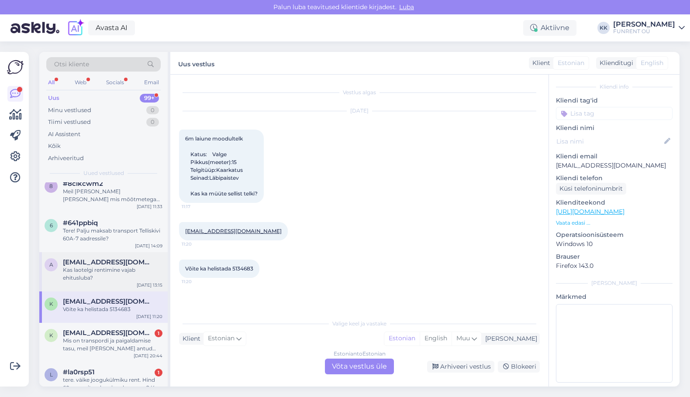
click at [100, 272] on div "Kas laotelgi rentimine vajab ehitusluba?" at bounding box center [113, 274] width 100 height 16
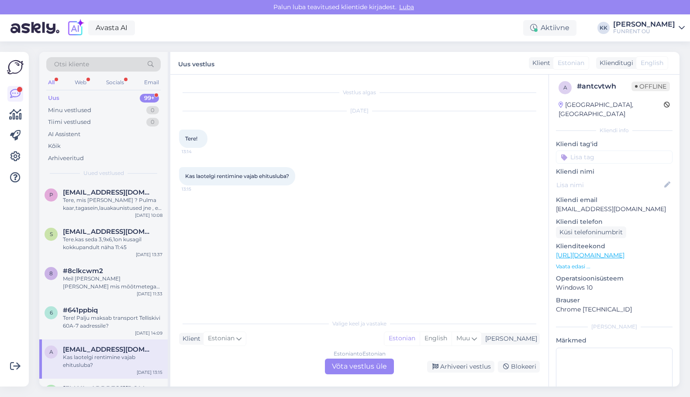
scroll to position [0, 0]
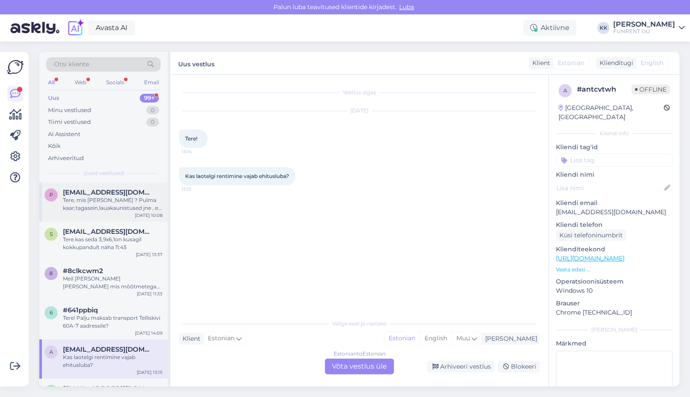
click at [85, 209] on div "Tere, mis [PERSON_NAME] asjad ? Pulma kaar,tagasein,lauakaunistused jne , ei le…" at bounding box center [113, 204] width 100 height 16
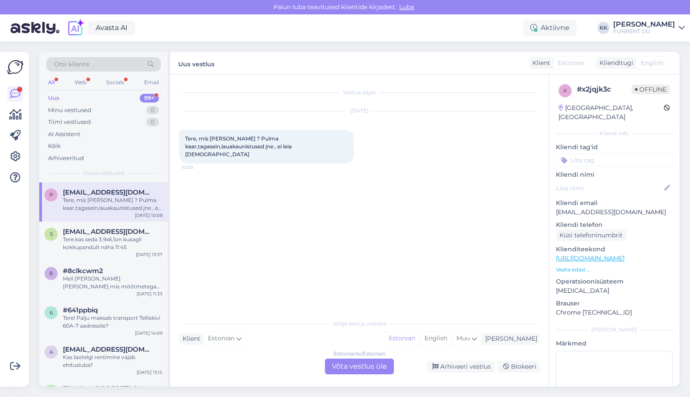
click at [220, 217] on div "Vestlus algas [DATE] Tere, mis maksavad rendi asjad ? Pulma kaar,tagasein,lauak…" at bounding box center [363, 195] width 368 height 224
click at [97, 202] on div "Tere, mis [PERSON_NAME] asjad ? Pulma kaar,tagasein,lauakaunistused jne , ei le…" at bounding box center [113, 204] width 100 height 16
click at [112, 247] on div "Tere.kas seda 3,9x6,1on kusagil kokkupandult näha 11:45" at bounding box center [113, 244] width 100 height 16
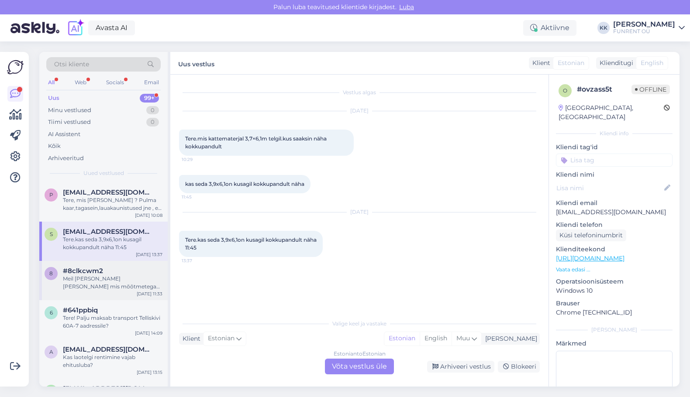
click at [103, 282] on div "Meil oleks vaja [PERSON_NAME] mis mõõtmetega on ADJ kokkupandav dj [PERSON_NAME…" at bounding box center [113, 283] width 100 height 16
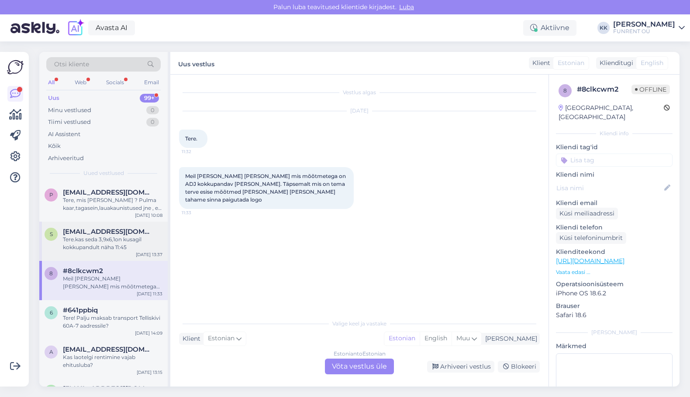
click at [93, 249] on div "Tere.kas seda 3,9x6,1on kusagil kokkupandult näha 11:45" at bounding box center [113, 244] width 100 height 16
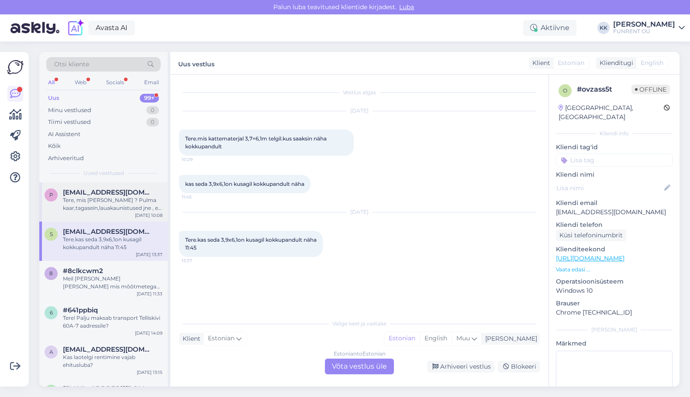
click at [118, 202] on div "Tere, mis [PERSON_NAME] asjad ? Pulma kaar,tagasein,lauakaunistused jne , ei le…" at bounding box center [113, 204] width 100 height 16
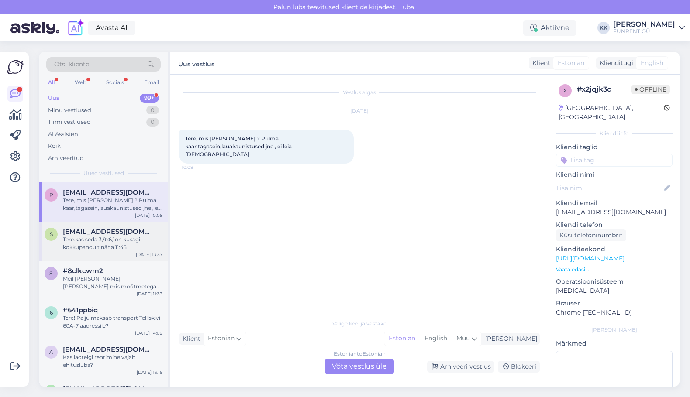
click at [91, 241] on div "Tere.kas seda 3,9x6,1on kusagil kokkupandult näha 11:45" at bounding box center [113, 244] width 100 height 16
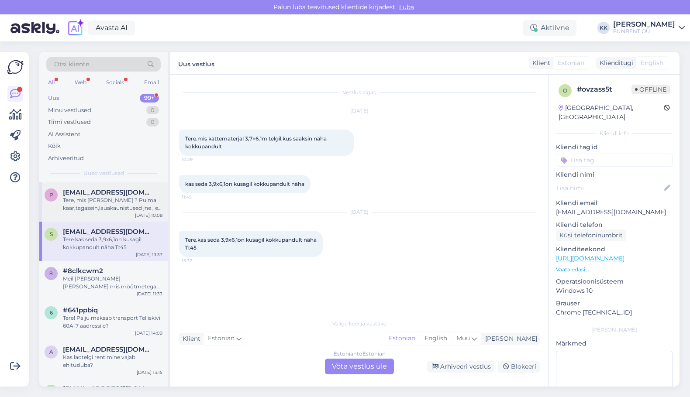
click at [100, 212] on div "p [EMAIL_ADDRESS][DOMAIN_NAME] Tere, mis maksavad rendi asjad ? Pulma kaar,taga…" at bounding box center [103, 201] width 128 height 39
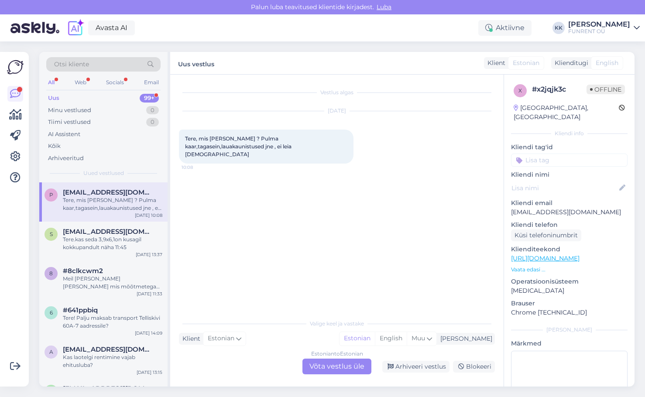
click at [92, 203] on div "Tere, mis [PERSON_NAME] asjad ? Pulma kaar,tagasein,lauakaunistused jne , ei le…" at bounding box center [113, 204] width 100 height 16
click at [93, 235] on span "[EMAIL_ADDRESS][DOMAIN_NAME]" at bounding box center [108, 232] width 91 height 8
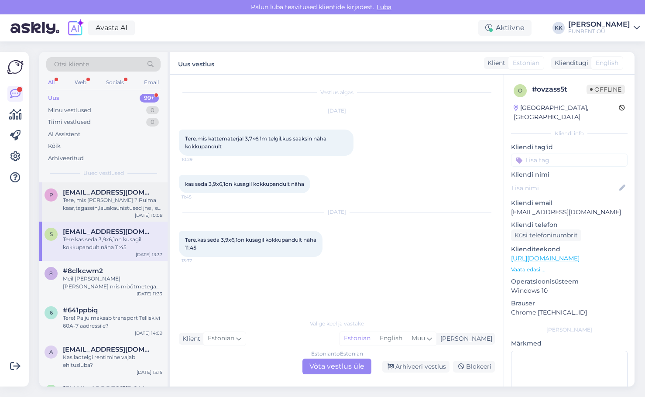
click at [101, 202] on div "Tere, mis [PERSON_NAME] asjad ? Pulma kaar,tagasein,lauakaunistused jne , ei le…" at bounding box center [113, 204] width 100 height 16
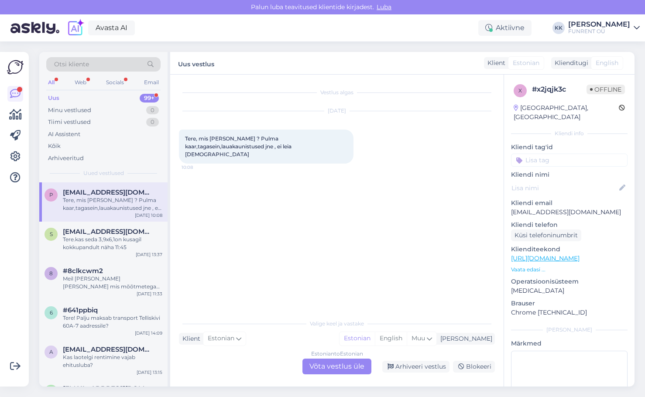
click at [81, 211] on div "Tere, mis [PERSON_NAME] asjad ? Pulma kaar,tagasein,lauakaunistused jne , ei le…" at bounding box center [113, 204] width 100 height 16
click at [86, 238] on div "Tere.kas seda 3,9x6,1on kusagil kokkupandult näha 11:45" at bounding box center [113, 244] width 100 height 16
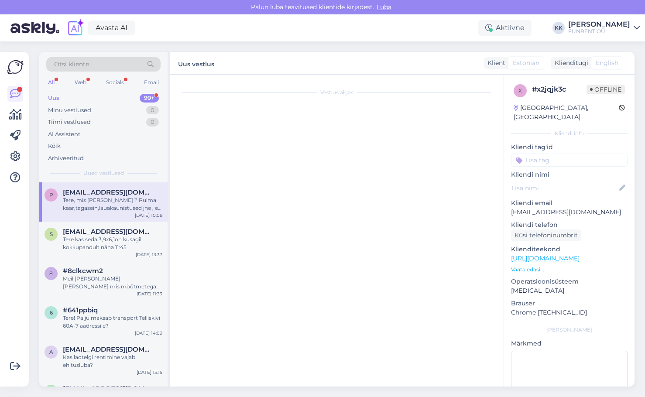
click at [87, 204] on div "Tere, mis [PERSON_NAME] asjad ? Pulma kaar,tagasein,lauakaunistused jne , ei le…" at bounding box center [113, 204] width 100 height 16
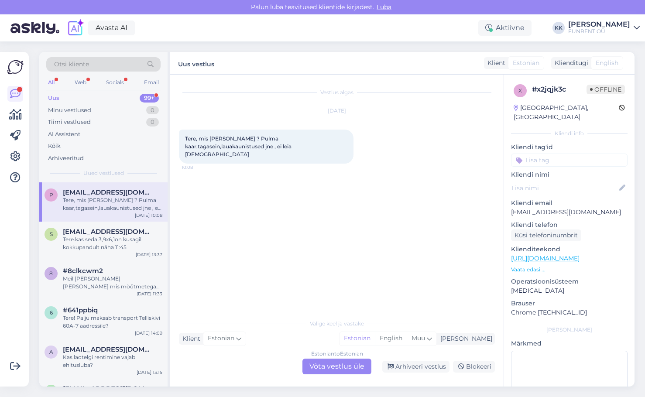
click at [55, 95] on div "Uus" at bounding box center [53, 98] width 11 height 9
click at [111, 202] on div "Tere, mis [PERSON_NAME] asjad ? Pulma kaar,tagasein,lauakaunistused jne , ei le…" at bounding box center [113, 204] width 100 height 16
click at [70, 212] on div "Tere, mis [PERSON_NAME] asjad ? Pulma kaar,tagasein,lauakaunistused jne , ei le…" at bounding box center [113, 204] width 100 height 16
click at [87, 246] on div "Tere.kas seda 3,9x6,1on kusagil kokkupandult näha 11:45" at bounding box center [113, 244] width 100 height 16
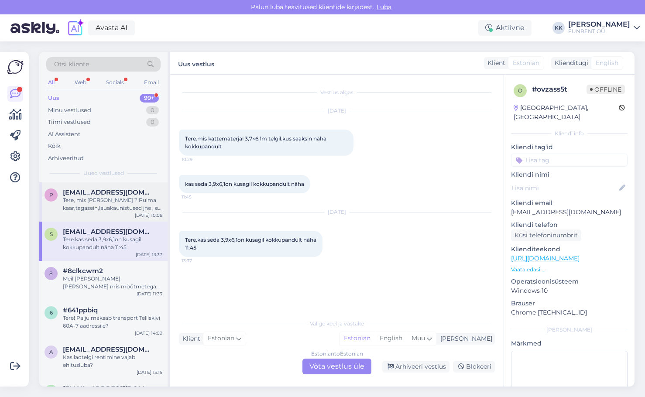
click at [89, 210] on div "Tere, mis [PERSON_NAME] asjad ? Pulma kaar,tagasein,lauakaunistused jne , ei le…" at bounding box center [113, 204] width 100 height 16
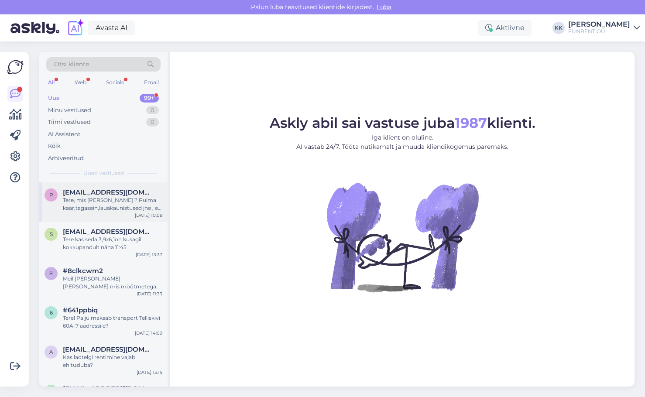
click at [110, 189] on span "palopsonkaidi@gmail.com" at bounding box center [108, 193] width 91 height 8
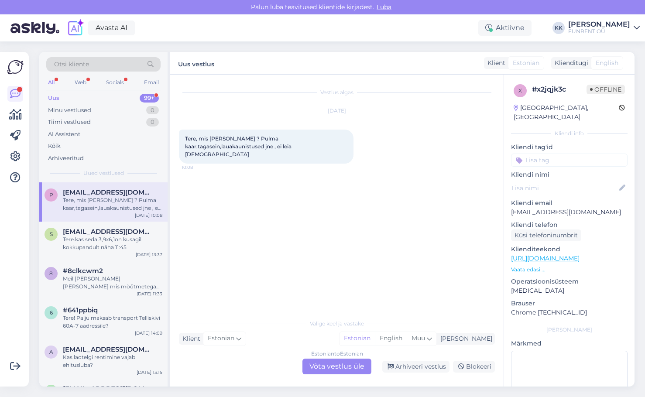
click at [93, 216] on div "p [EMAIL_ADDRESS][DOMAIN_NAME] Tere, mis maksavad rendi asjad ? Pulma kaar,taga…" at bounding box center [103, 201] width 128 height 39
click at [98, 234] on span "[EMAIL_ADDRESS][DOMAIN_NAME]" at bounding box center [108, 232] width 91 height 8
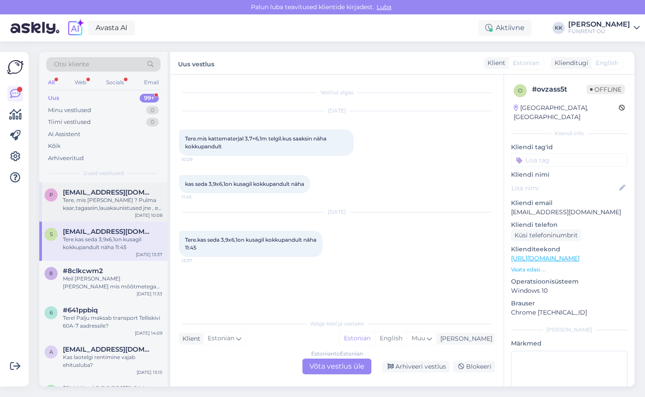
click at [98, 211] on div "Tere, mis [PERSON_NAME] asjad ? Pulma kaar,tagasein,lauakaunistused jne , ei le…" at bounding box center [113, 204] width 100 height 16
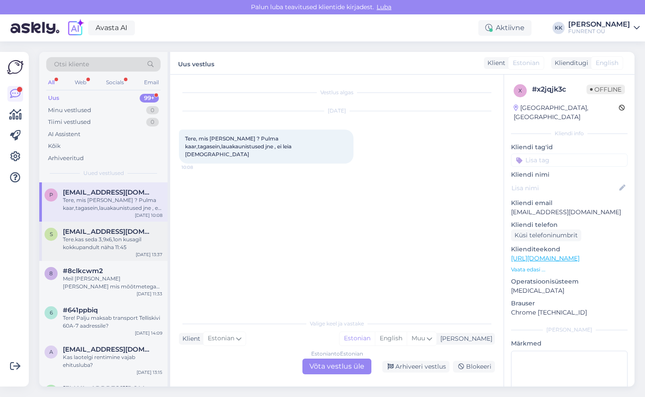
click at [100, 247] on div "Tere.kas seda 3,9x6,1on kusagil kokkupandult näha 11:45" at bounding box center [113, 244] width 100 height 16
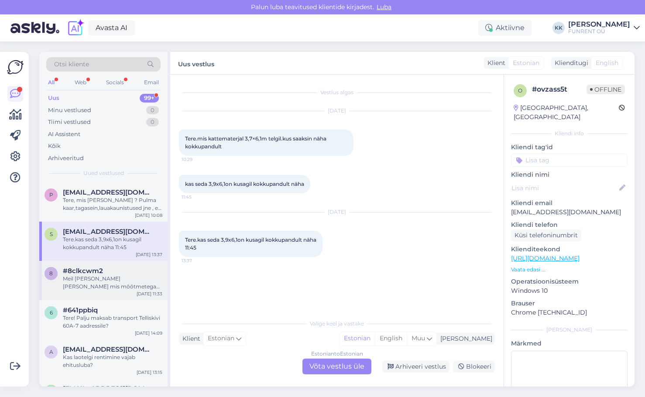
click at [92, 273] on span "#8clkcwm2" at bounding box center [83, 271] width 40 height 8
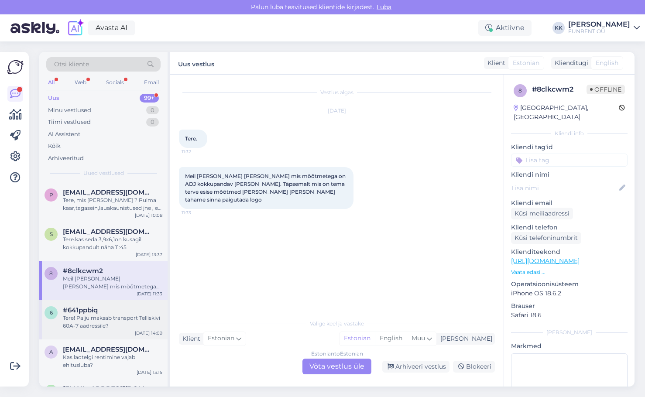
click at [83, 328] on div "Tere! Palju maksab transport Telliskivi 60A-7 aadressile?" at bounding box center [113, 322] width 100 height 16
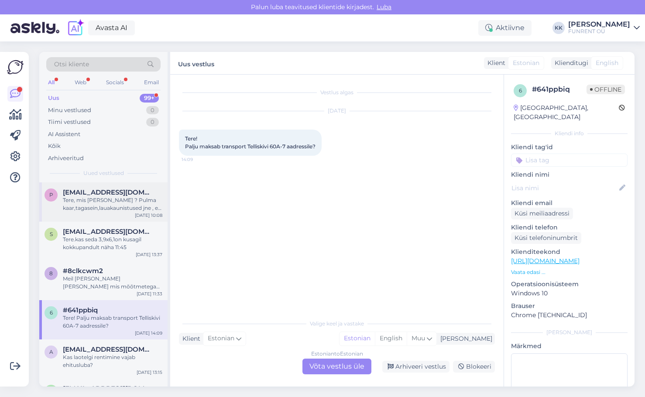
click at [91, 198] on div "Tere, mis [PERSON_NAME] asjad ? Pulma kaar,tagasein,lauakaunistused jne , ei le…" at bounding box center [113, 204] width 100 height 16
